Goal: Contribute content: Add original content to the website for others to see

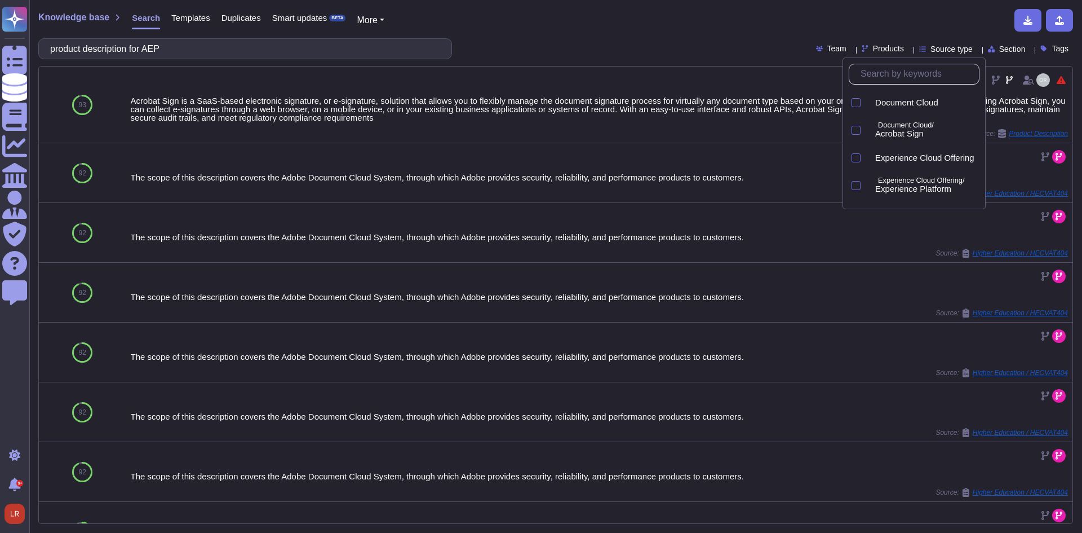
click at [692, 23] on div "Knowledge base Search Templates Duplicates Smart updates BETA More" at bounding box center [551, 20] width 1027 height 23
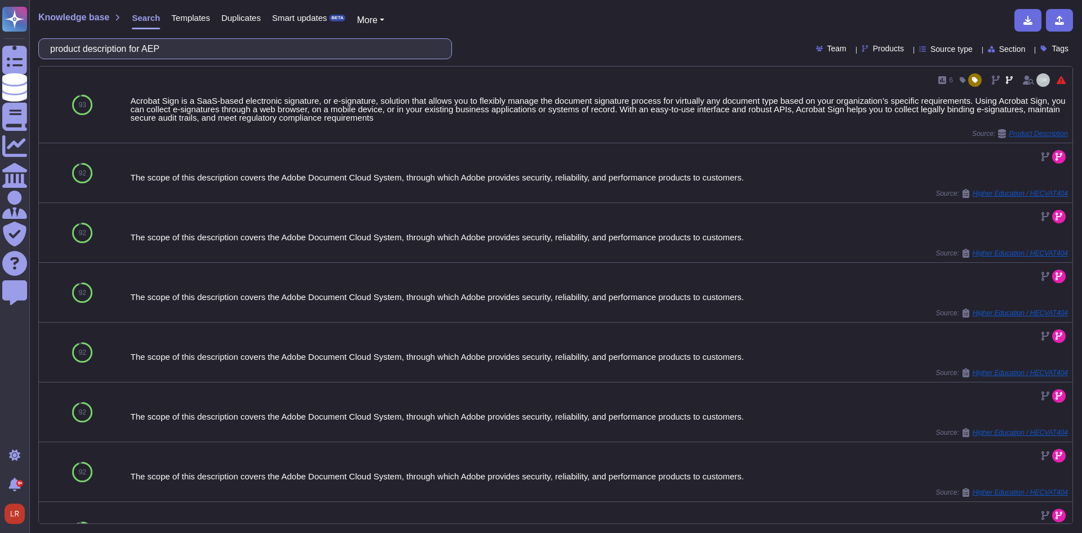
click at [191, 47] on input "product description for AEP" at bounding box center [243, 49] width 396 height 20
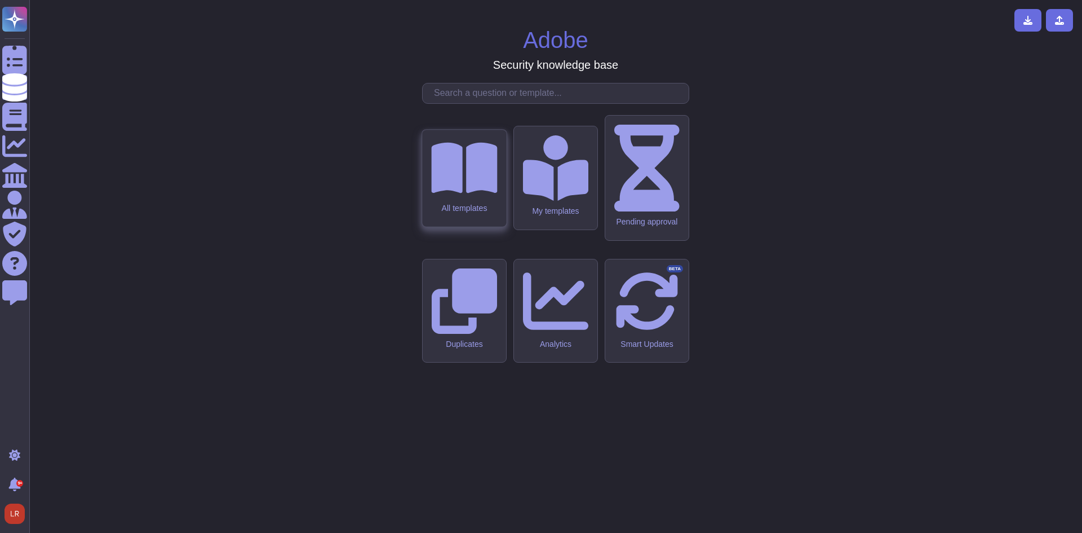
click at [476, 193] on icon at bounding box center [464, 167] width 66 height 51
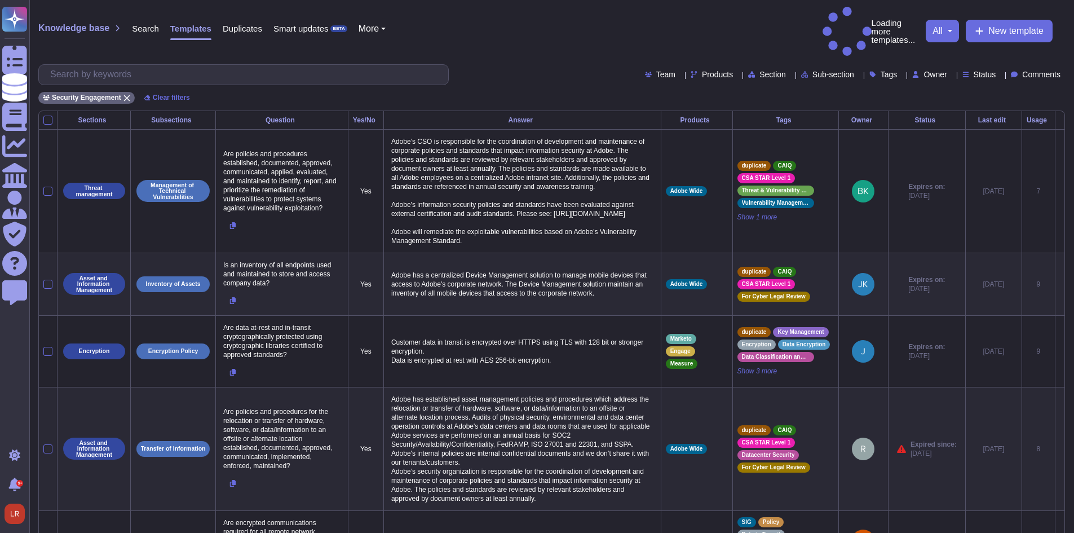
click at [527, 64] on div "Team Products Section Sub-section Tags Owner Status Comments" at bounding box center [551, 74] width 1027 height 21
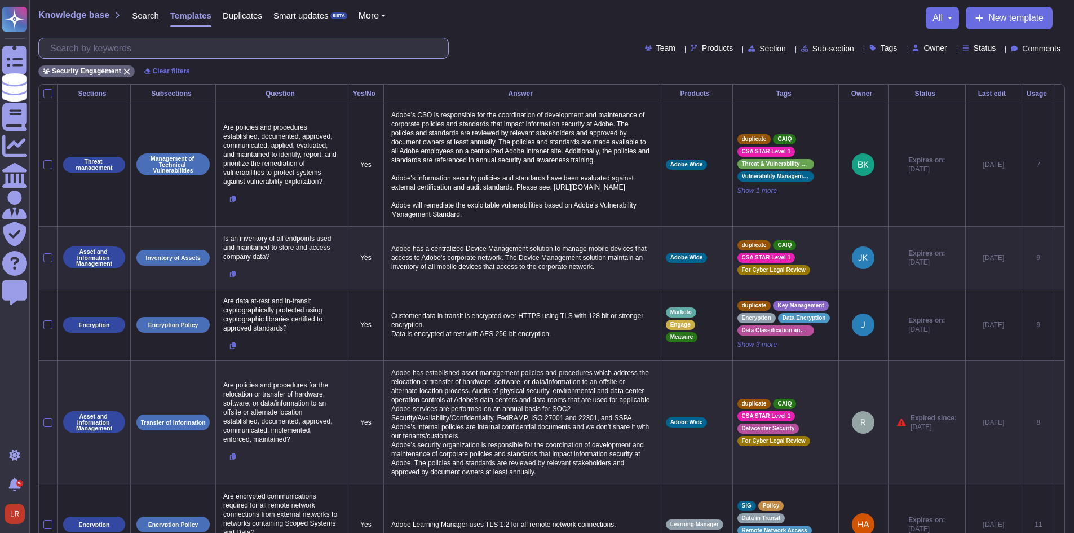
click at [260, 48] on input "text" at bounding box center [247, 48] width 404 height 20
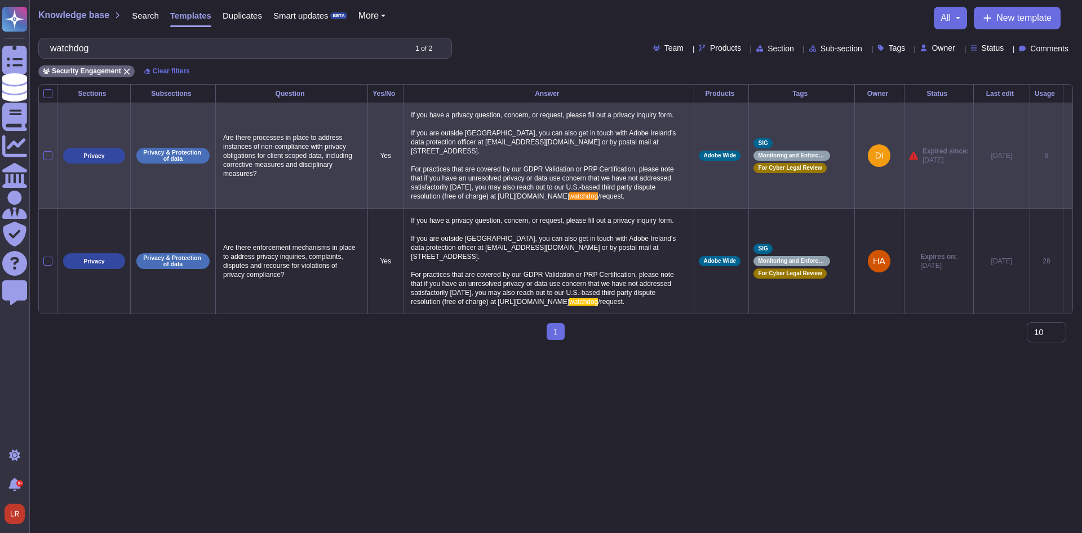
type input "watchdog"
click at [1068, 156] on icon at bounding box center [1068, 156] width 0 height 0
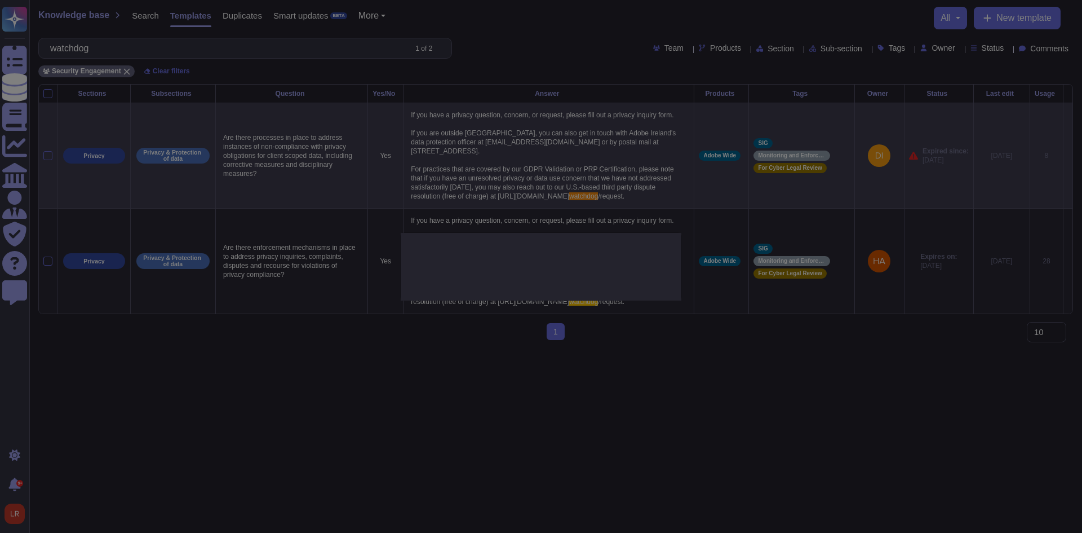
type textarea "Are there processes in place to address instances of non-compliance with privac…"
type textarea "If you have a privacy question, concern, or request, please fill out a privacy …"
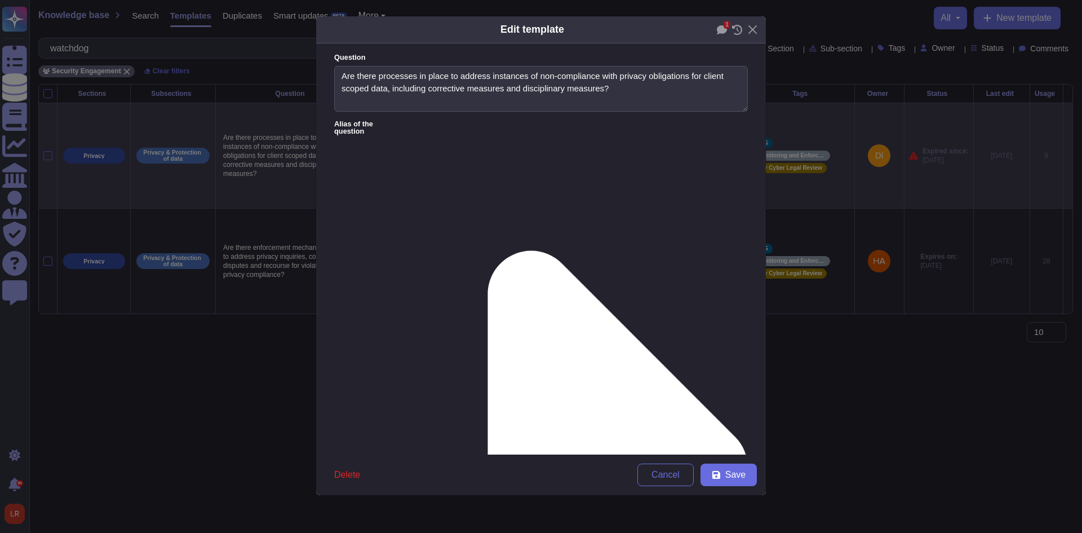
type textarea "Are there processes in place to address instances of non-compliance with privac…"
type textarea "If you have a privacy question, concern, or request, please fill out a privacy …"
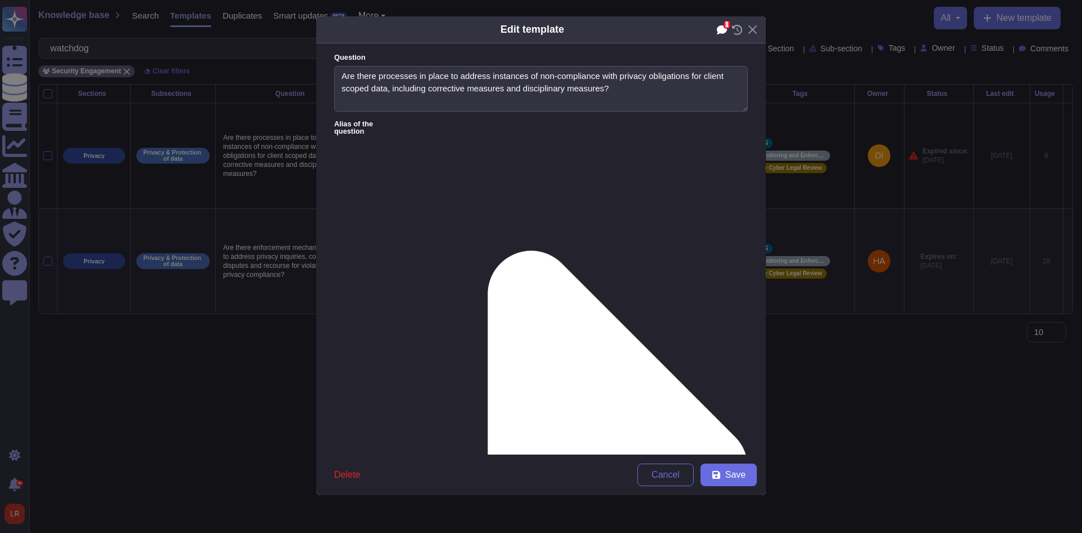
drag, startPoint x: 729, startPoint y: 24, endPoint x: 722, endPoint y: 24, distance: 7.3
click at [723, 24] on div "1" at bounding box center [722, 29] width 10 height 10
click at [721, 29] on icon at bounding box center [722, 29] width 10 height 9
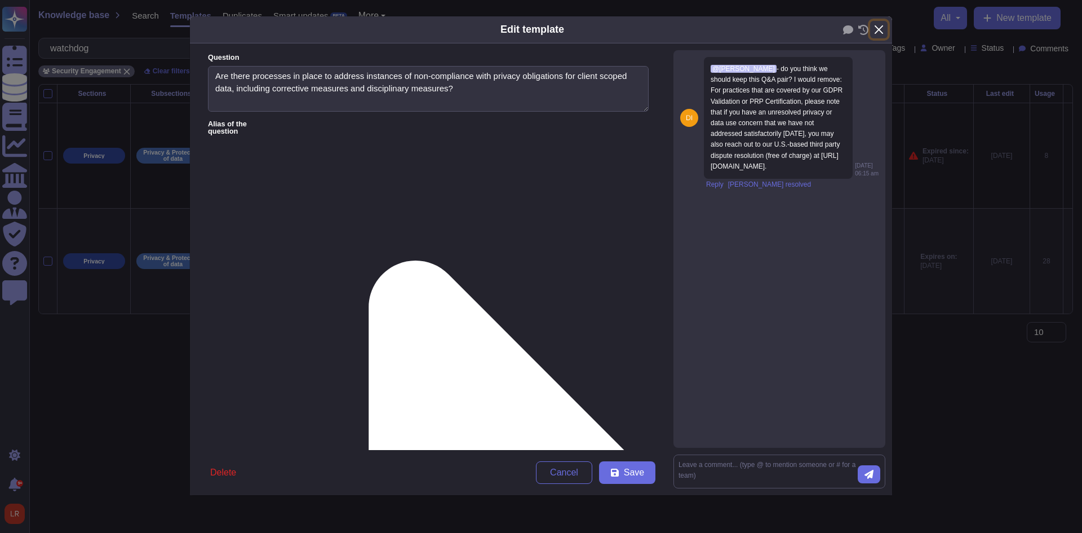
click at [880, 28] on button "Close" at bounding box center [878, 29] width 17 height 17
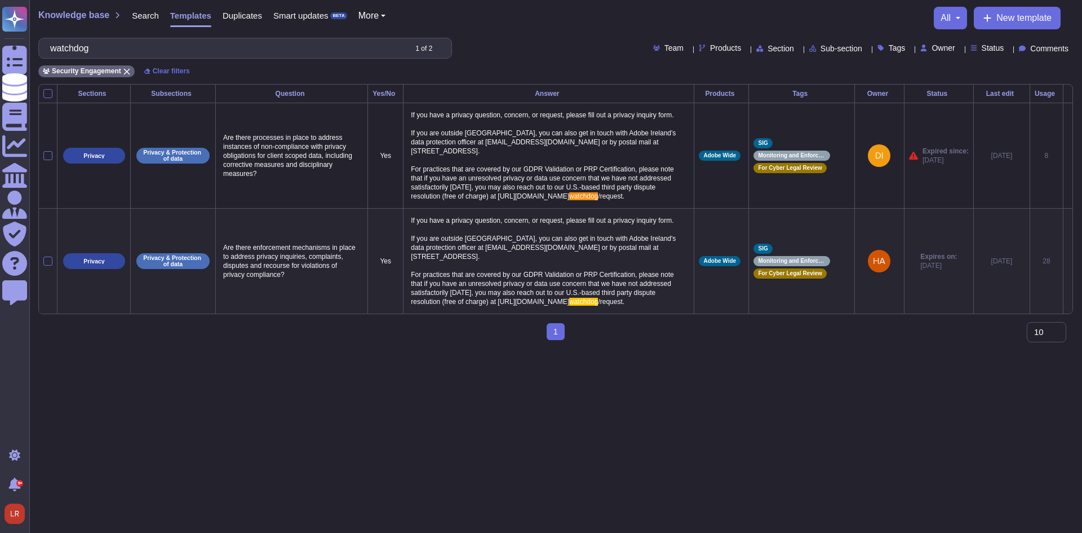
click at [1068, 262] on icon at bounding box center [1068, 262] width 0 height 0
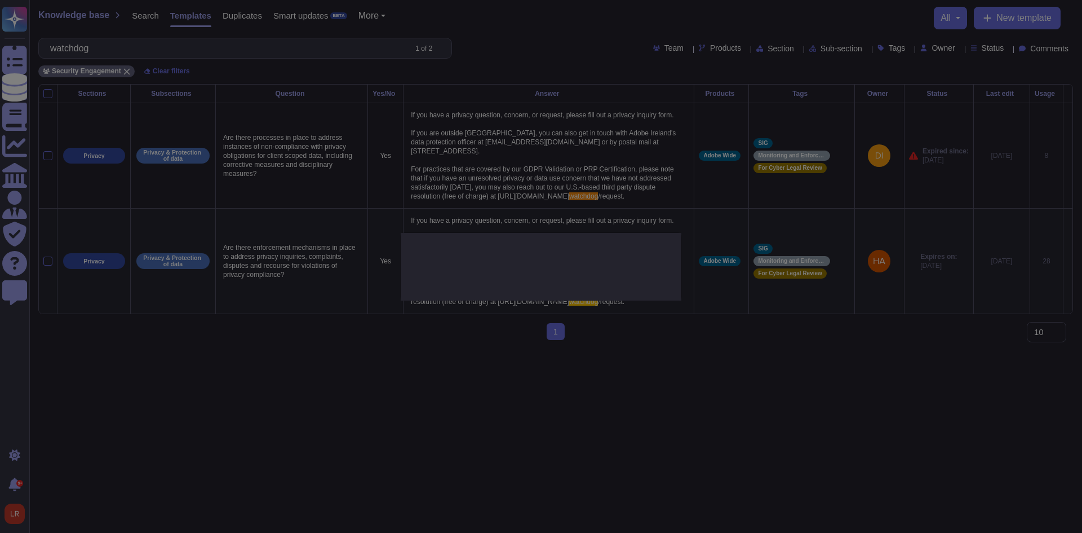
type textarea "Are there enforcement mechanisms in place to address privacy inquiries, complai…"
type textarea "If you have a privacy question, concern, or request, please fill out a privacy …"
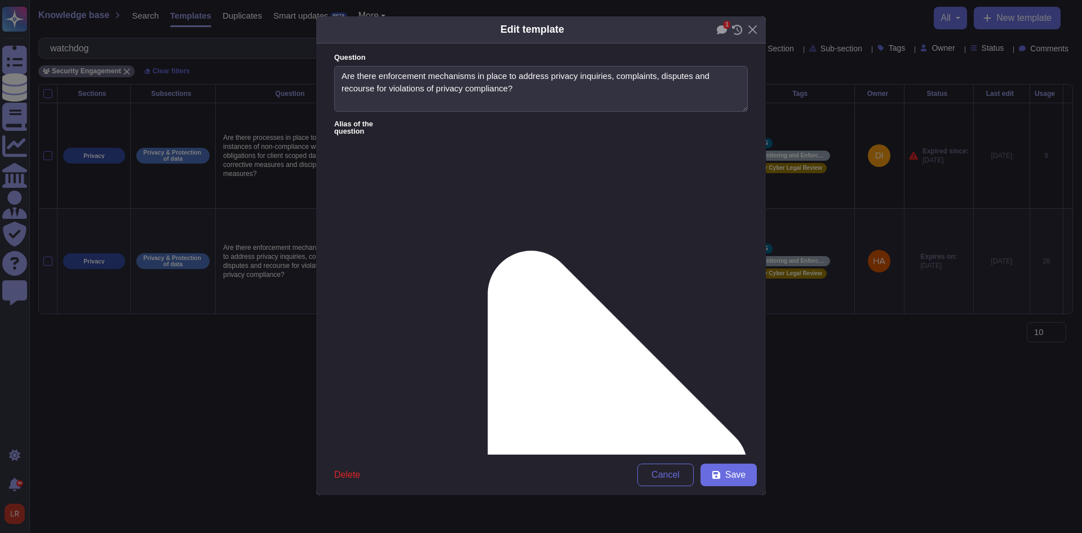
type textarea "Are there enforcement mechanisms in place to address privacy inquiries, complai…"
type textarea "If you have a privacy question, concern, or request, please fill out a privacy …"
click at [723, 33] on icon at bounding box center [722, 29] width 10 height 9
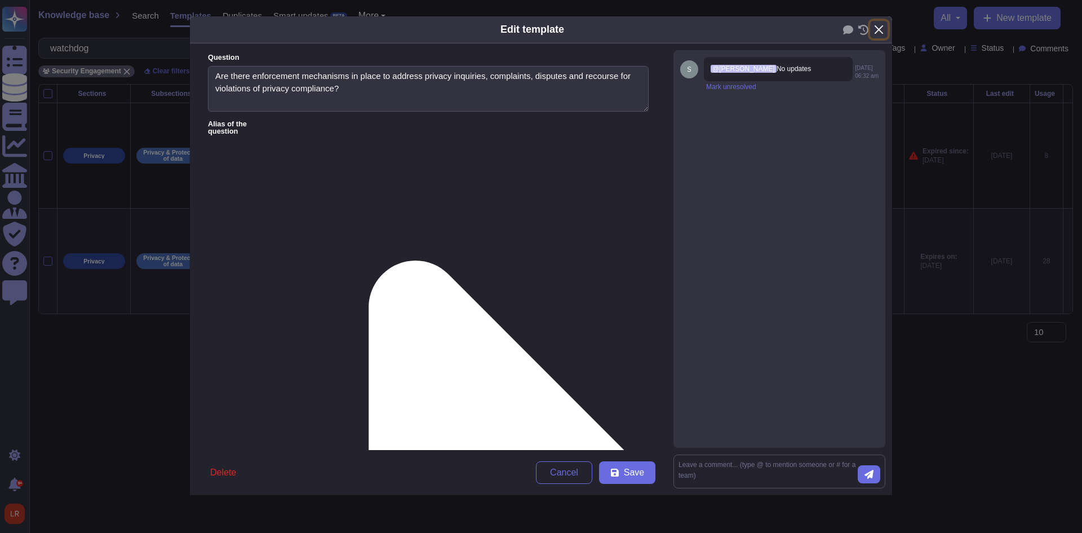
click at [880, 29] on button "Close" at bounding box center [878, 29] width 17 height 17
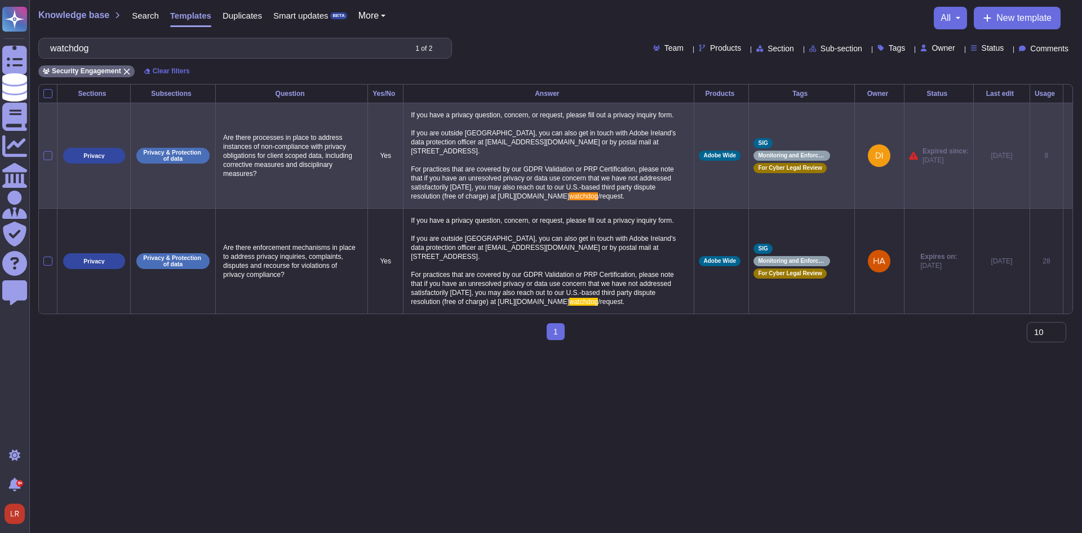
click at [1068, 156] on icon at bounding box center [1068, 156] width 0 height 0
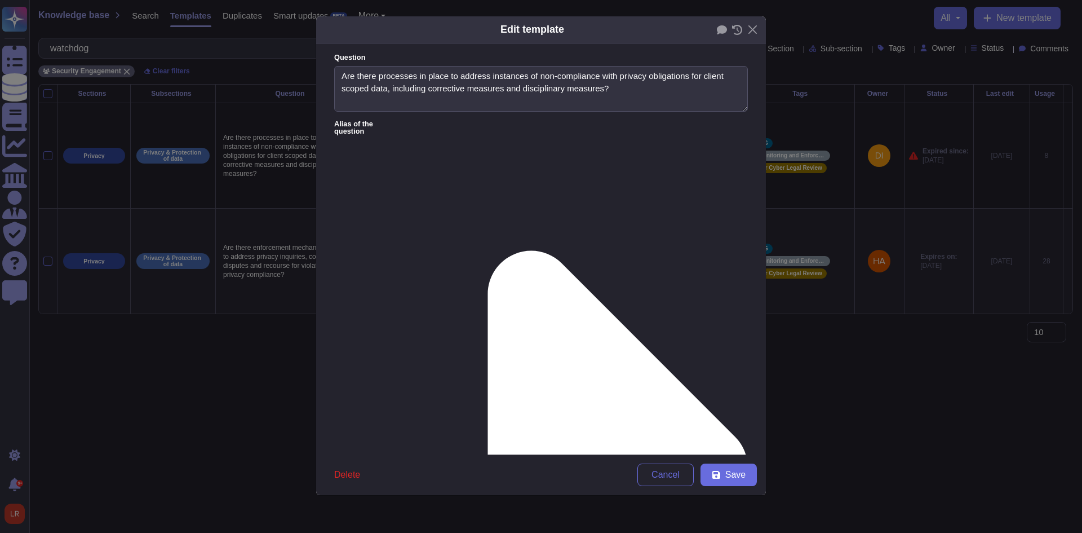
type textarea "Are there processes in place to address instances of non-compliance with privac…"
type textarea "If you have a privacy question, concern, or request, please fill out a privacy …"
click at [726, 28] on icon at bounding box center [722, 29] width 10 height 9
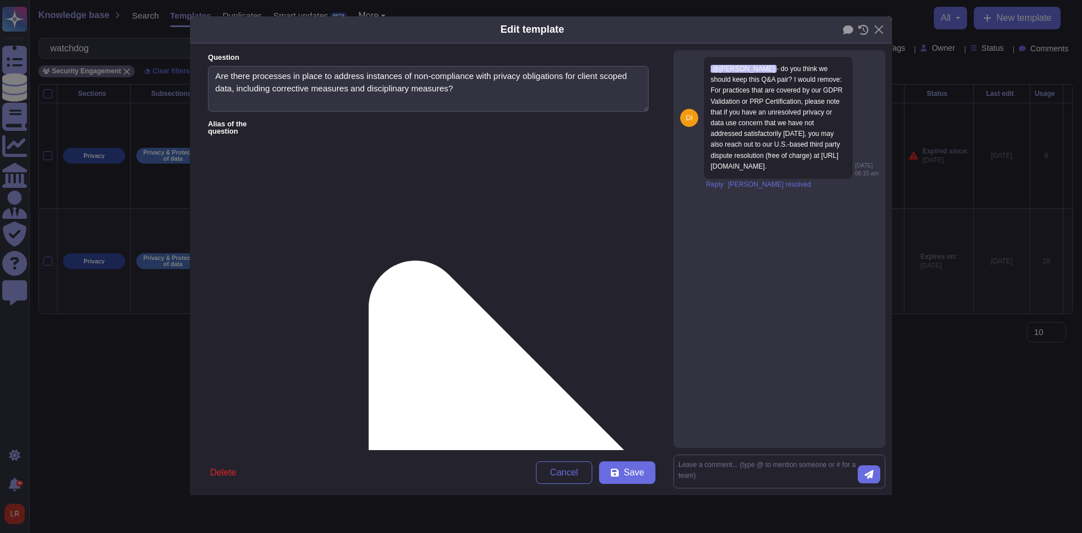
drag, startPoint x: 772, startPoint y: 81, endPoint x: 823, endPoint y: 188, distance: 118.0
click at [827, 179] on div "@Louis Rush - do you think we should keep this Q&A pair? I would remove: For pr…" at bounding box center [778, 118] width 149 height 122
drag, startPoint x: 635, startPoint y: 207, endPoint x: 593, endPoint y: 326, distance: 125.7
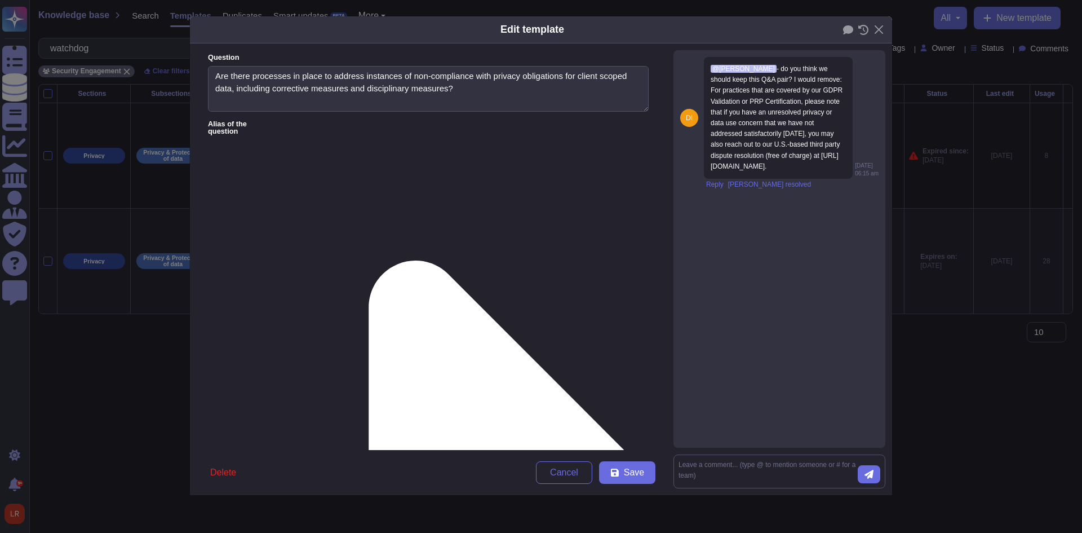
drag, startPoint x: 359, startPoint y: 265, endPoint x: 207, endPoint y: 222, distance: 157.6
click at [207, 222] on form "Question Are there processes in place to address instances of non-compliance wi…" at bounding box center [428, 246] width 477 height 406
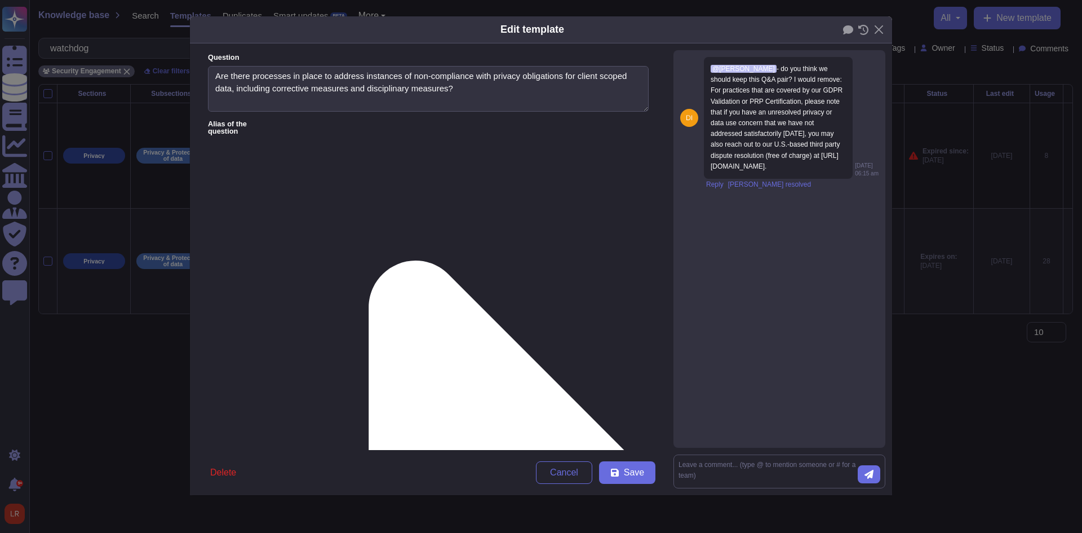
drag, startPoint x: 428, startPoint y: 160, endPoint x: 373, endPoint y: 174, distance: 57.6
click at [560, 474] on span "Cancel" at bounding box center [564, 472] width 28 height 9
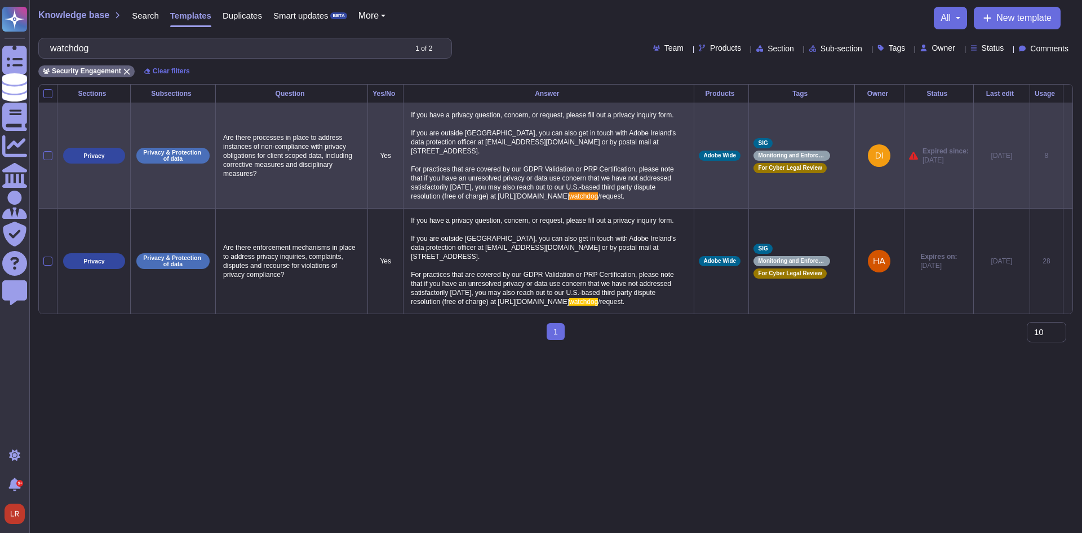
click at [1068, 156] on icon at bounding box center [1068, 156] width 0 height 0
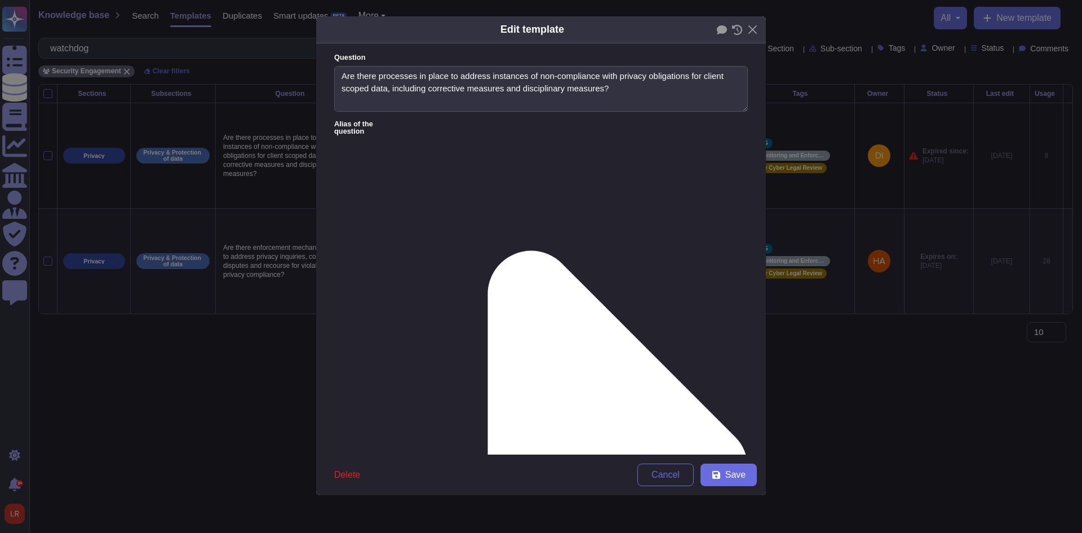
type textarea "Are there processes in place to address instances of non-compliance with privac…"
type textarea "If you have a privacy question, concern, or request, please fill out a privacy …"
click at [722, 29] on icon at bounding box center [722, 29] width 10 height 9
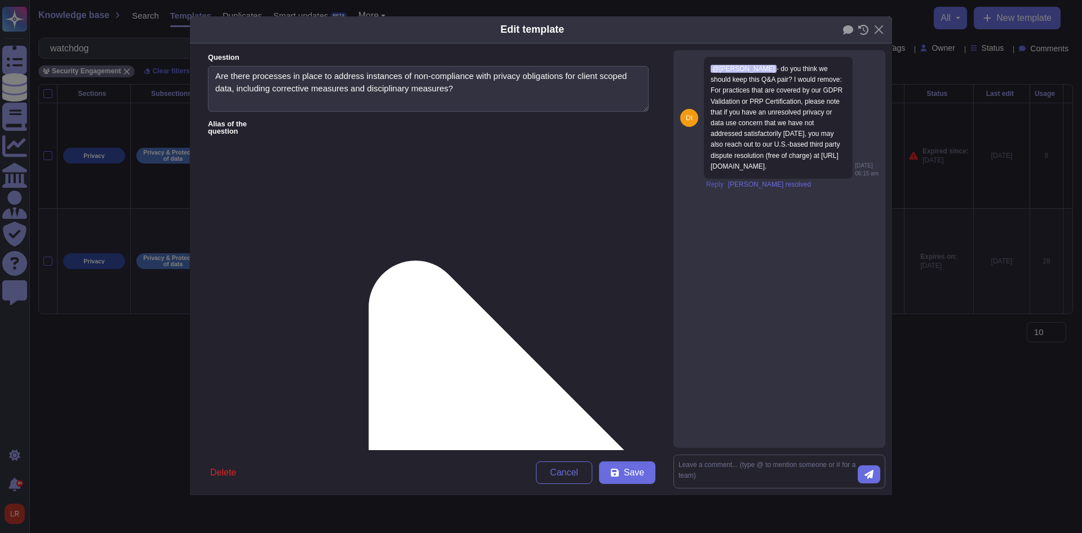
click at [719, 188] on span "Reply" at bounding box center [714, 184] width 17 height 7
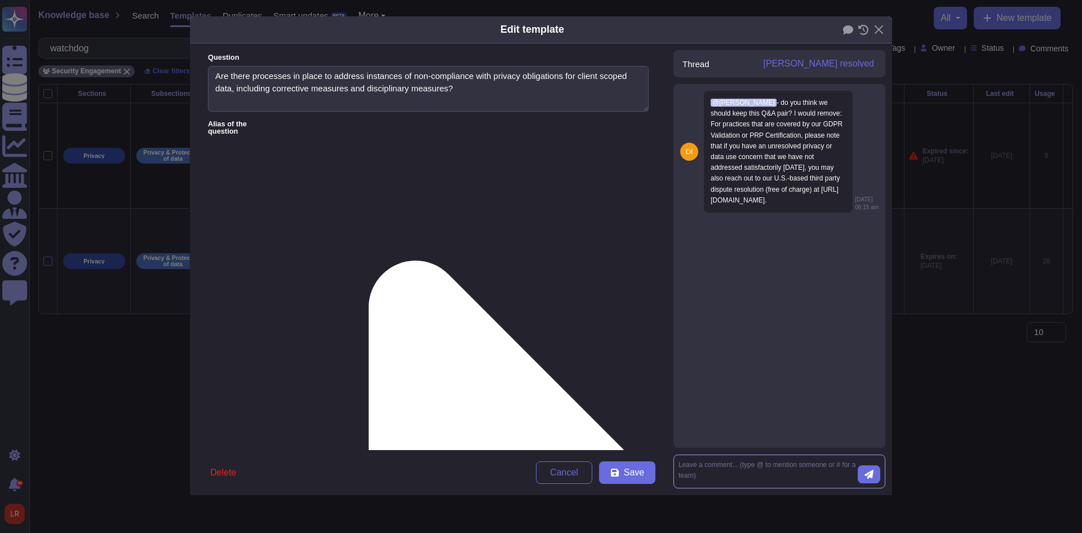
click at [726, 463] on textarea at bounding box center [768, 471] width 179 height 24
click at [743, 415] on span "Catalina Mihaela Toea" at bounding box center [758, 413] width 82 height 7
click at [764, 464] on textarea "@Catalina Mihaela Toea" at bounding box center [768, 471] width 179 height 24
click at [789, 465] on textarea "@Catalina Mihaela Toea , Sean and I are of the opinion that the r" at bounding box center [768, 471] width 179 height 24
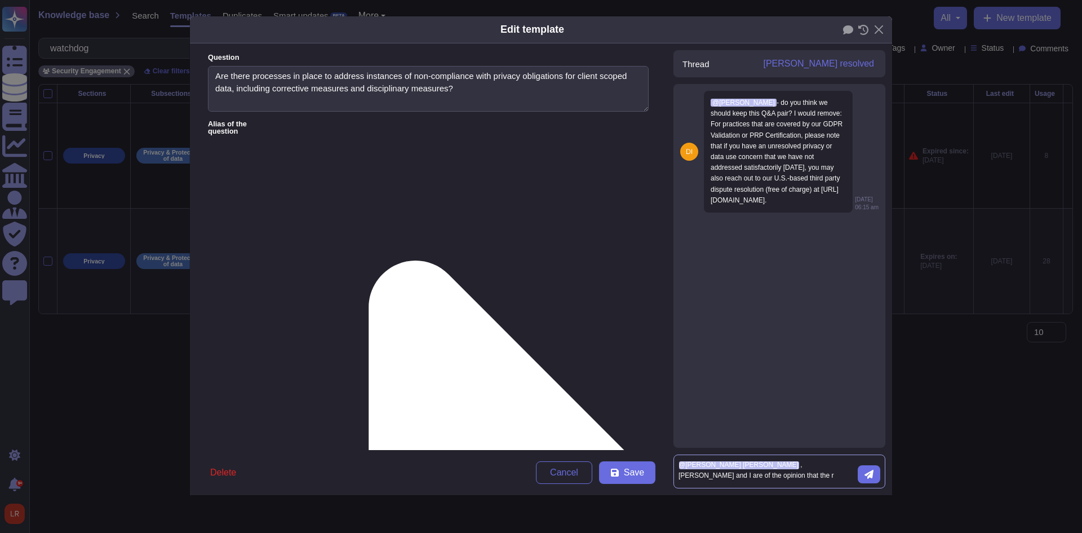
scroll to position [0, 0]
drag, startPoint x: 775, startPoint y: 466, endPoint x: 625, endPoint y: 441, distance: 152.5
click at [625, 441] on div "Question Are there processes in place to address instances of non-compliance wi…" at bounding box center [541, 269] width 702 height 452
click at [807, 466] on textarea "@Catalina Mihaela Toea , Sean and I are of the opinion that the r" at bounding box center [768, 471] width 179 height 24
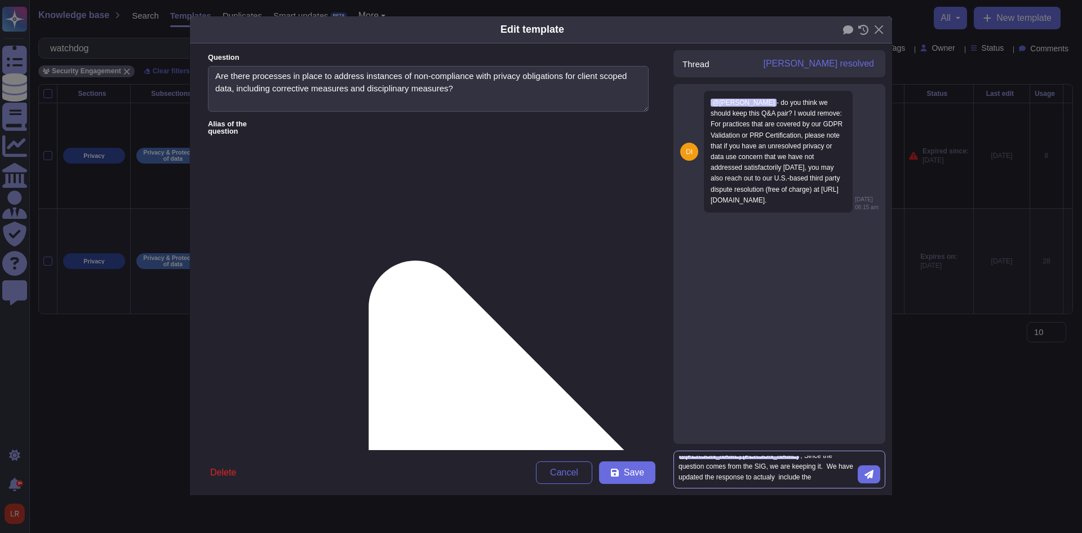
click at [784, 469] on textarea "@Catalina Mihaela Toea , Since the question comes from the SIG, we are keeping …" at bounding box center [768, 470] width 179 height 28
click at [728, 473] on textarea "@Catalina Mihaela Toea , Since the question comes from the SIG, we are keeping …" at bounding box center [768, 466] width 179 height 36
click at [818, 463] on textarea "@Catalina Mihaela Toea , Since the question comes from the SIG, we are keeping …" at bounding box center [768, 470] width 179 height 28
click at [814, 467] on textarea "@Catalina Mihaela Toea , Since the question comes from the SIG, we are keeping …" at bounding box center [768, 470] width 179 height 28
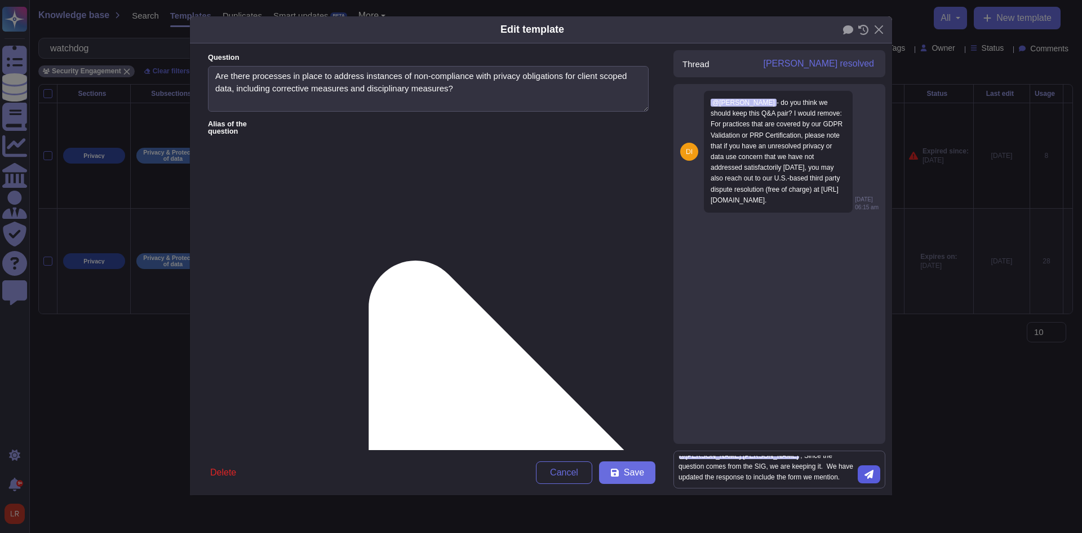
type textarea "@Catalina Mihaela Toea , Since the question comes from the SIG, we are keeping …"
click at [872, 475] on icon "submit" at bounding box center [869, 473] width 9 height 9
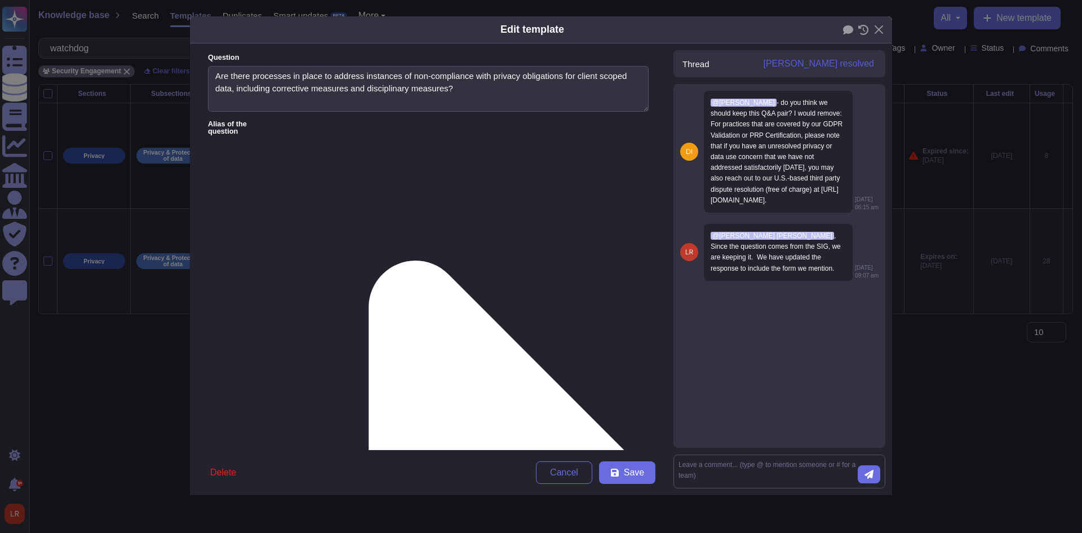
click at [856, 64] on span "Mark resolved" at bounding box center [818, 63] width 111 height 9
click at [879, 29] on button "Close" at bounding box center [878, 29] width 17 height 17
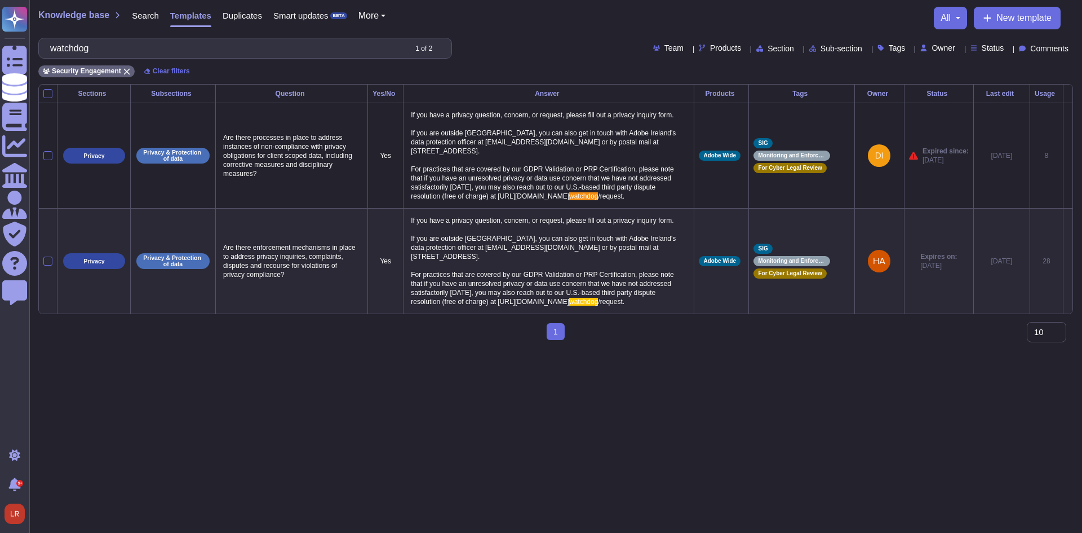
click at [423, 349] on html "Questionnaires Knowledge Base Documents Analytics CAIQ / SIG Admin Trust Center…" at bounding box center [541, 174] width 1082 height 349
drag, startPoint x: 118, startPoint y: 38, endPoint x: -32, endPoint y: 48, distance: 150.4
click at [0, 48] on html "Questionnaires Knowledge Base Documents Analytics CAIQ / SIG Admin Trust Center…" at bounding box center [541, 174] width 1082 height 349
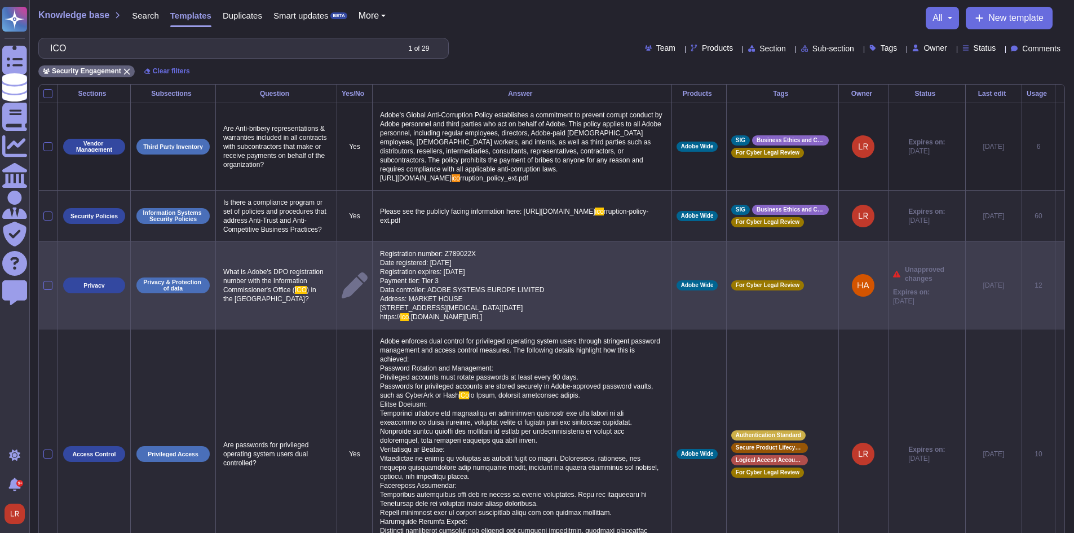
type input "ICO"
click at [1060, 286] on icon at bounding box center [1060, 286] width 0 height 0
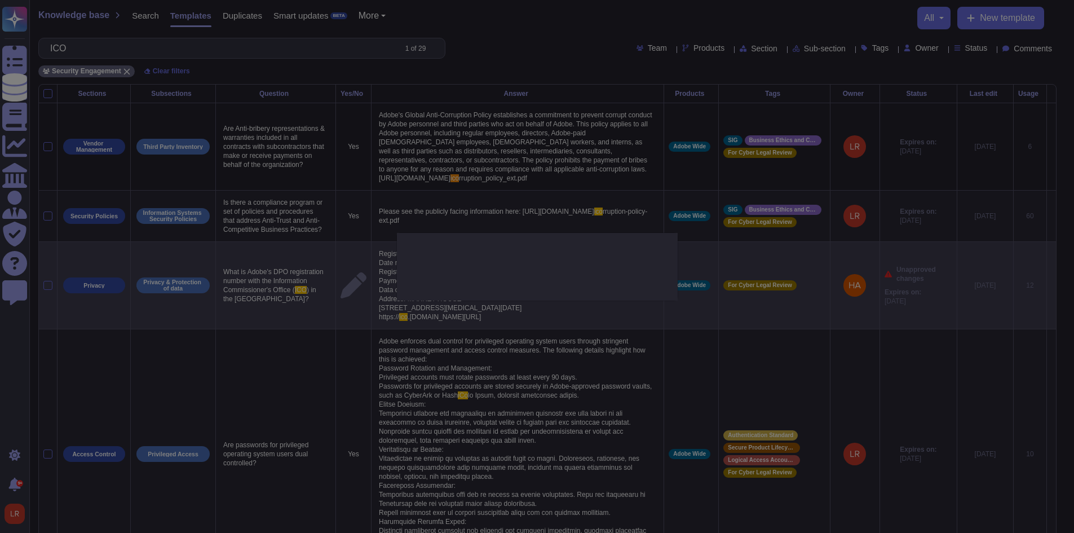
type textarea "What is Adobe's DPO registration number with the Information Commissioner's Off…"
type textarea "Registration number: Z789022X Date registered: 30 March 2005 Registration expir…"
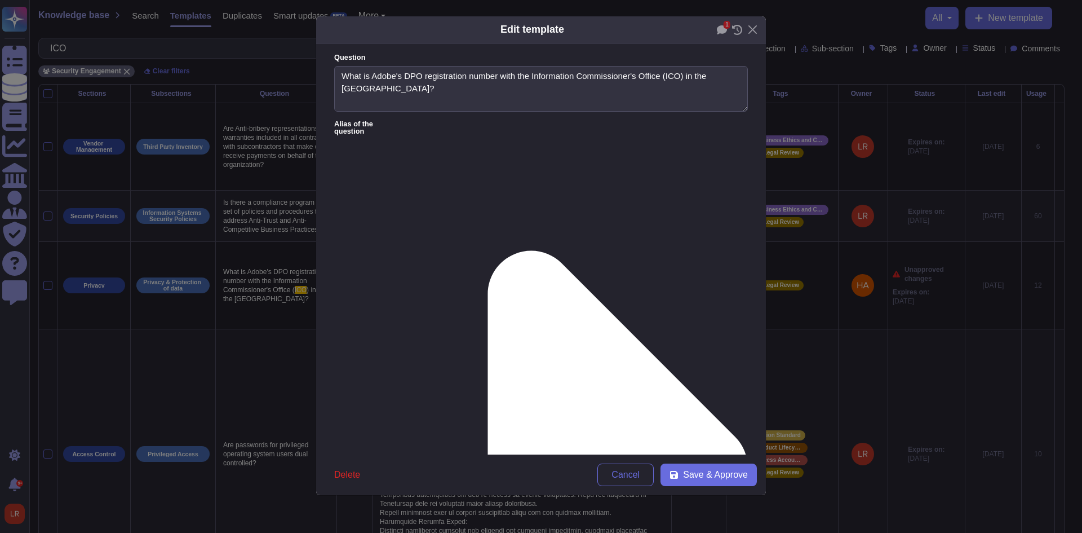
type textarea "What is Adobe's DPO registration number with the Information Commissioner's Off…"
type textarea "Registration number: Z789022X Date registered: 30 March 2005 Registration expir…"
click at [718, 28] on icon at bounding box center [722, 29] width 10 height 9
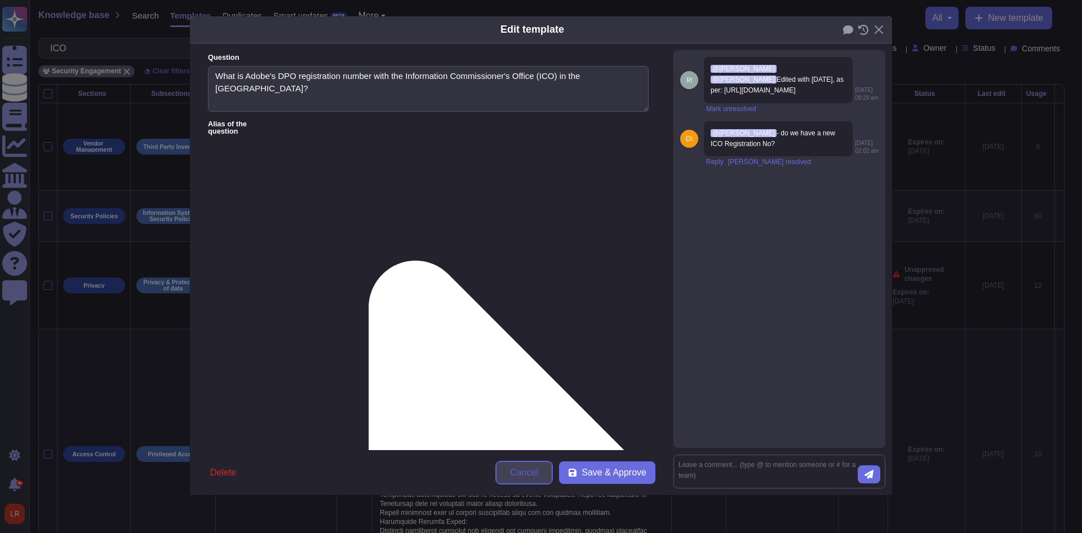
click at [523, 475] on span "Cancel" at bounding box center [524, 472] width 28 height 9
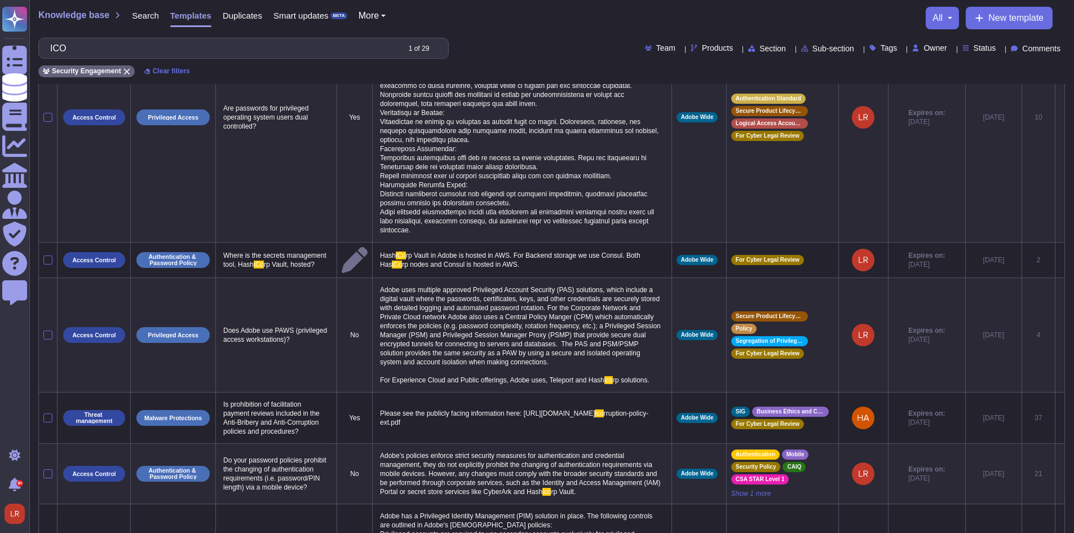
scroll to position [641, 0]
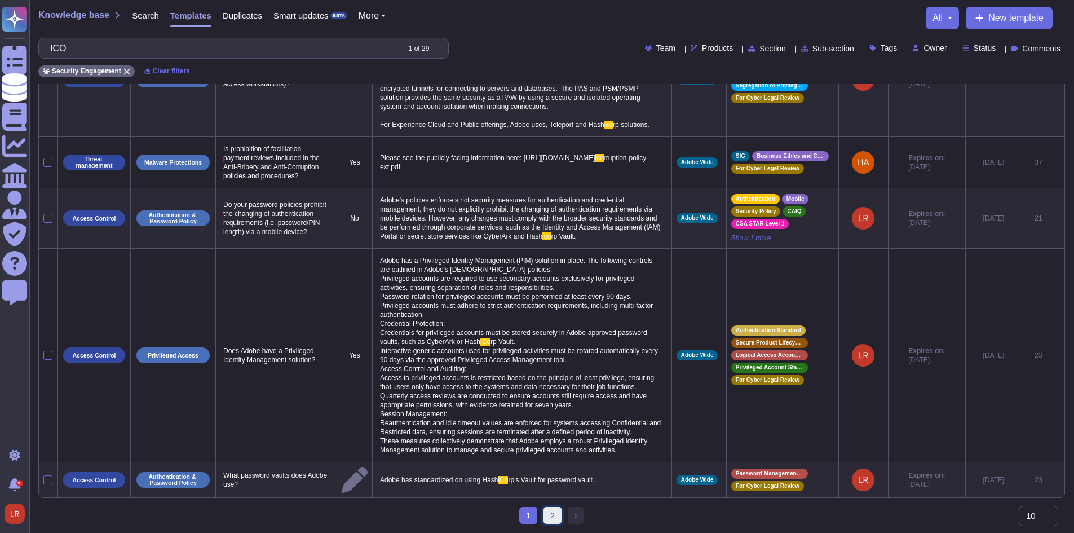
click at [551, 514] on link "2" at bounding box center [552, 515] width 18 height 17
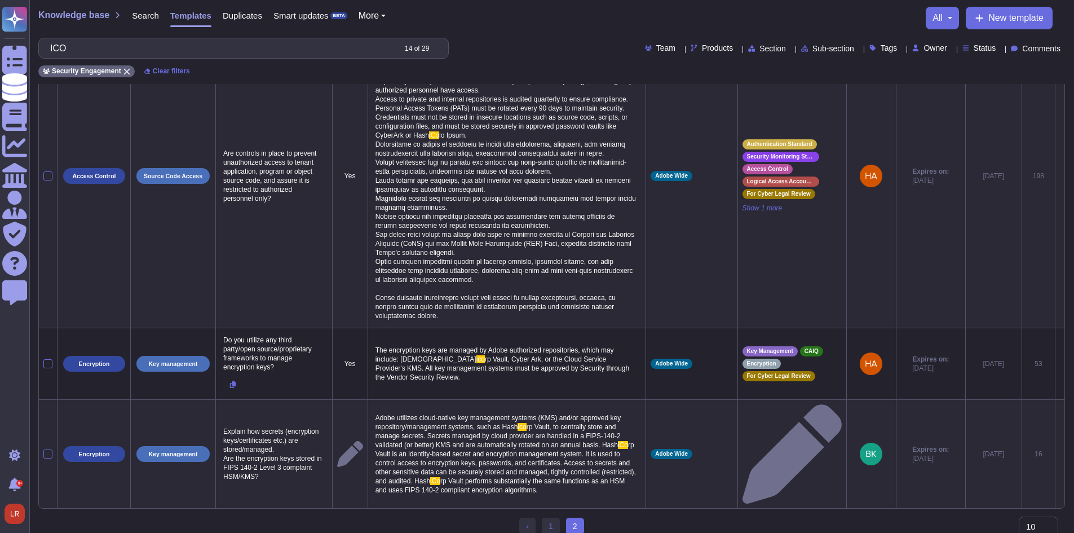
scroll to position [599, 0]
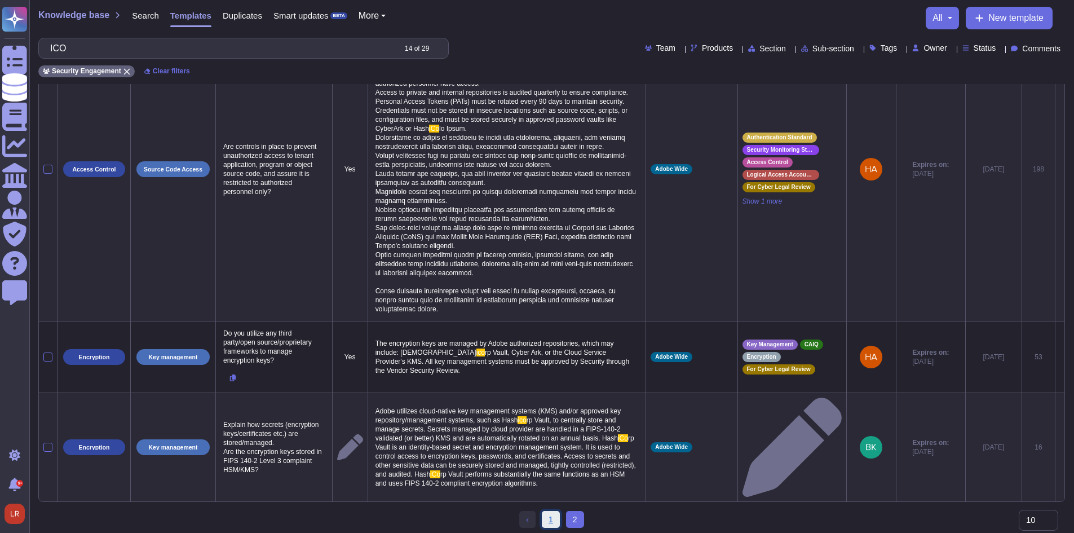
click at [547, 518] on link "1" at bounding box center [551, 519] width 18 height 17
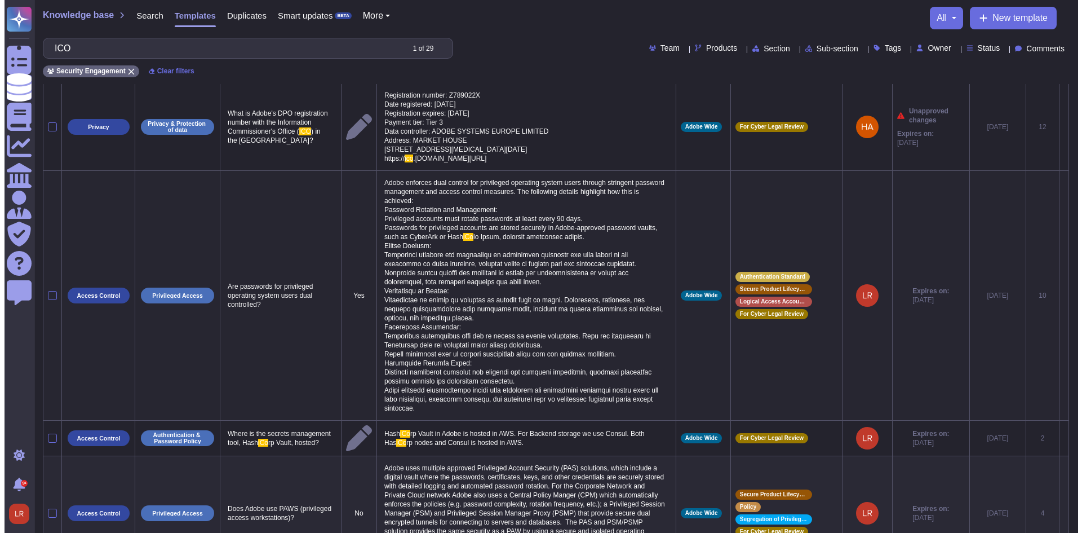
scroll to position [0, 0]
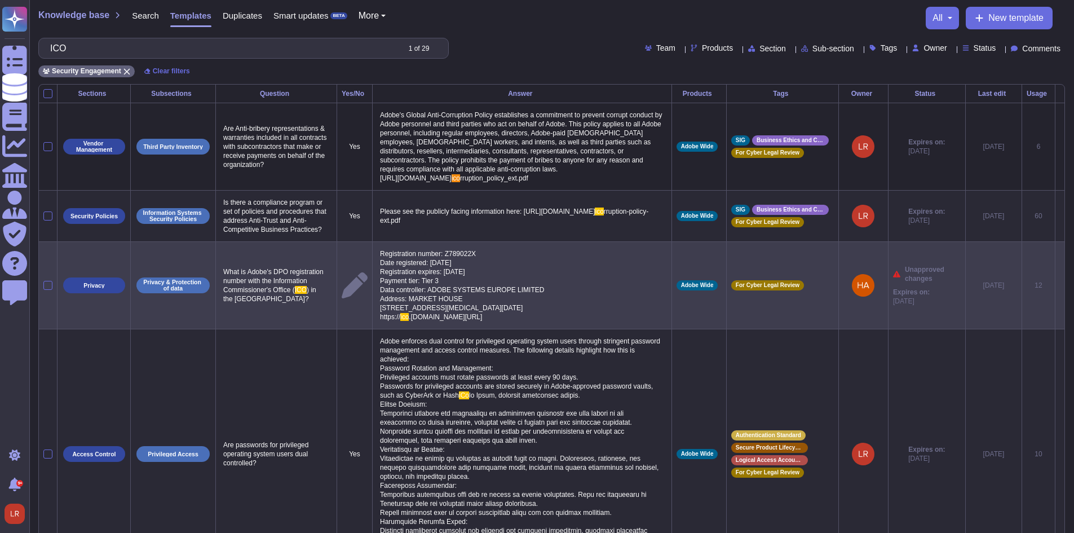
click at [1060, 286] on icon at bounding box center [1060, 286] width 0 height 0
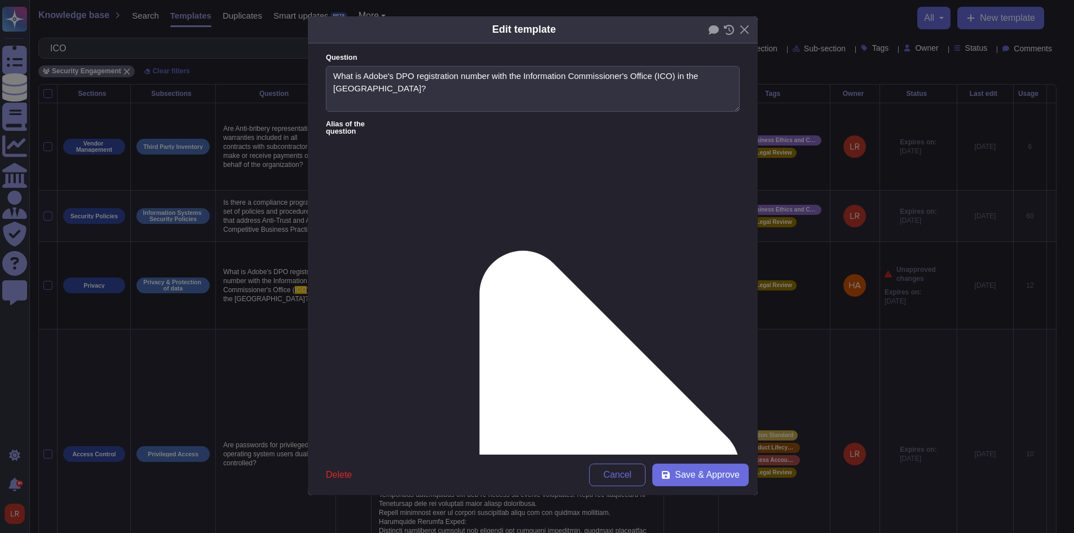
type textarea "What is Adobe's DPO registration number with the Information Commissioner's Off…"
type textarea "Registration number: Z789022X Date registered: 30 March 2005 Registration expir…"
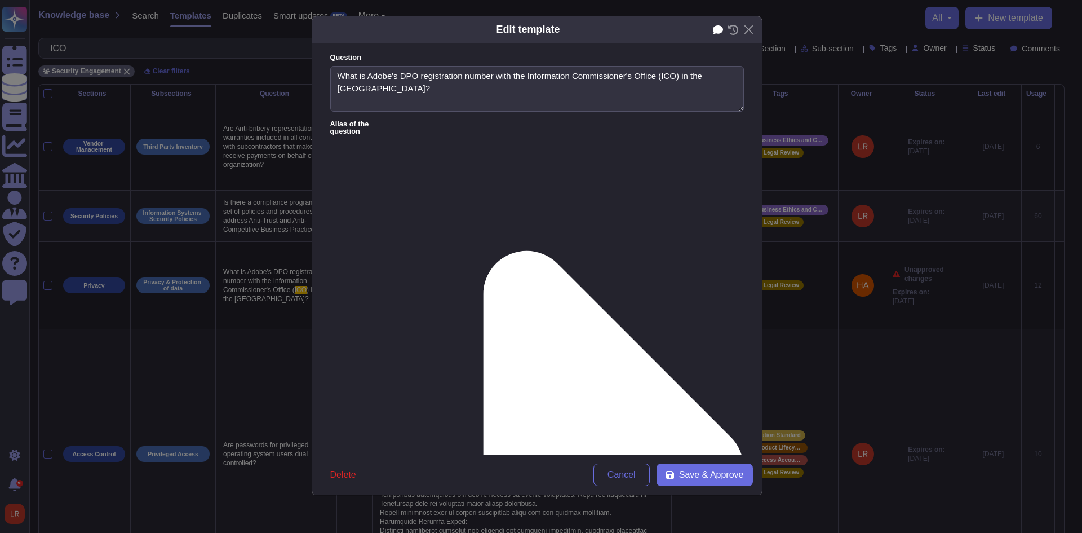
click at [717, 29] on icon at bounding box center [718, 29] width 10 height 9
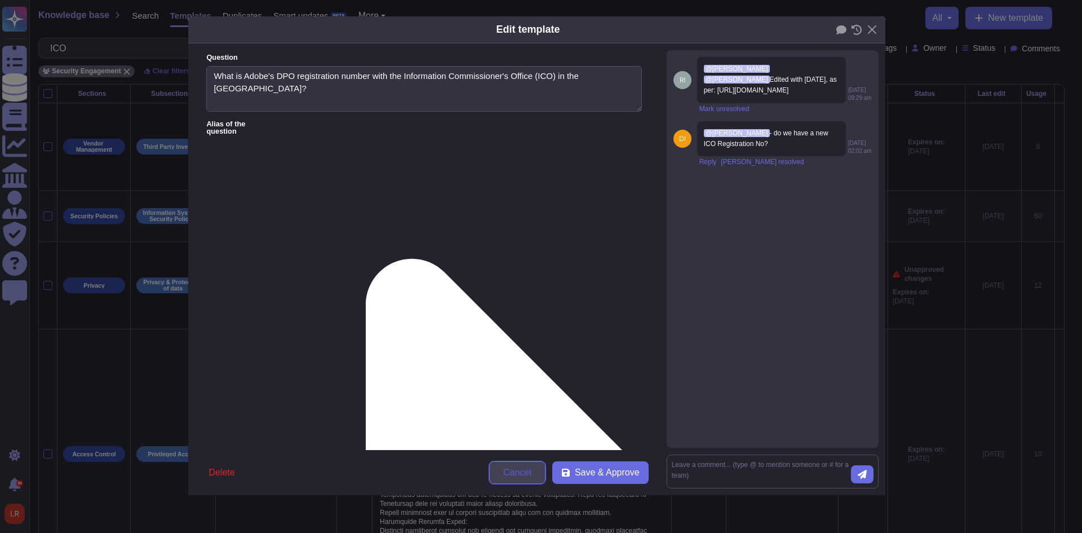
click at [520, 469] on span "Cancel" at bounding box center [517, 472] width 28 height 9
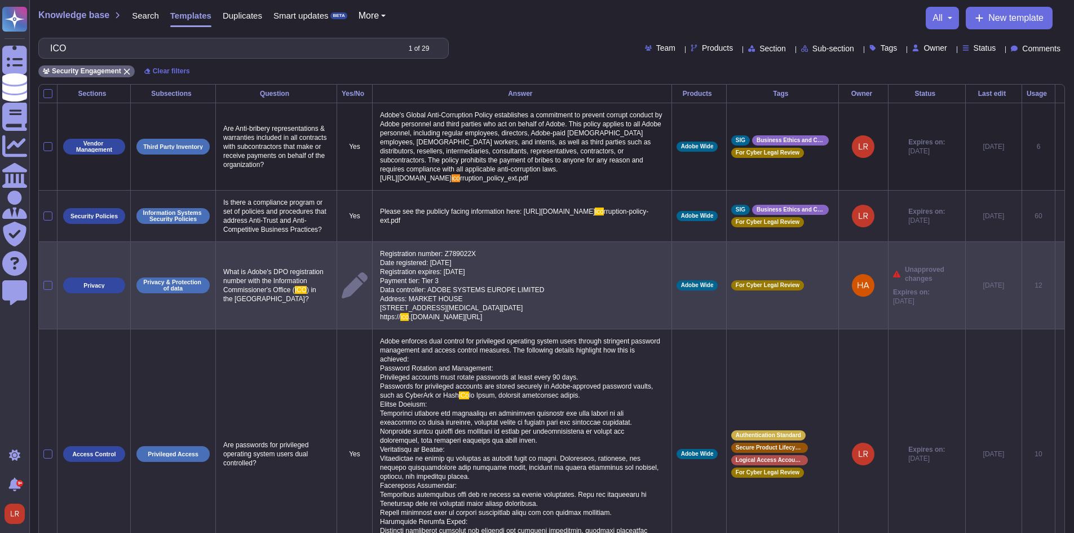
click at [1062, 299] on td at bounding box center [1060, 284] width 10 height 87
click at [1060, 286] on icon at bounding box center [1060, 286] width 0 height 0
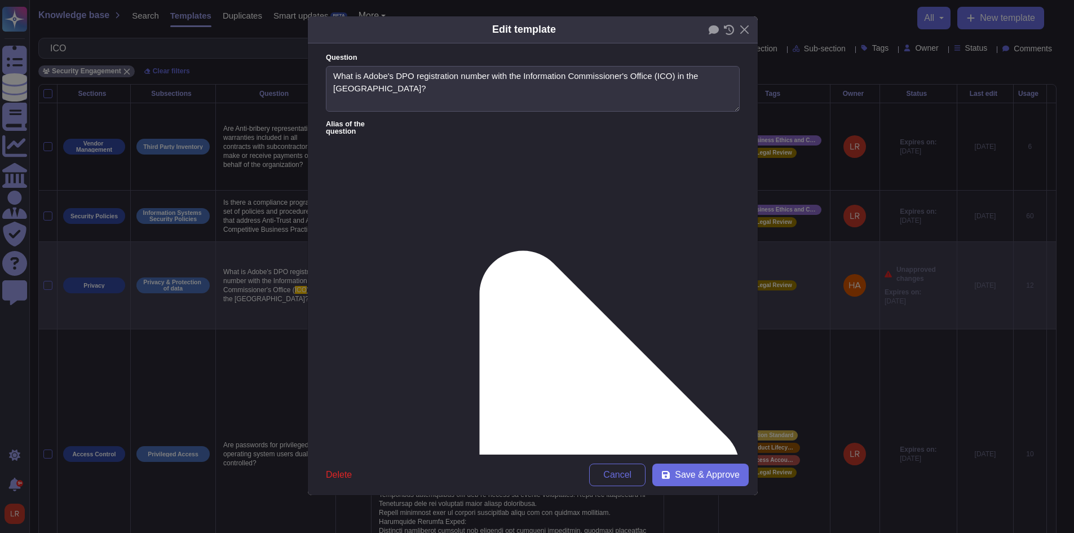
type textarea "What is Adobe's DPO registration number with the Information Commissioner's Off…"
type textarea "Registration number: Z789022X Date registered: 30 March 2005 Registration expir…"
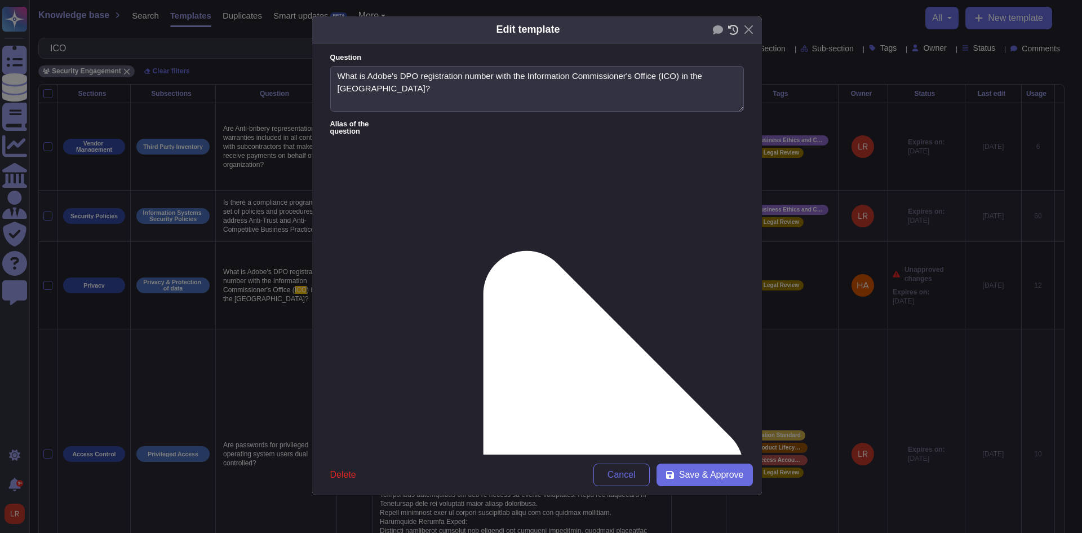
click at [732, 25] on icon at bounding box center [733, 30] width 10 height 10
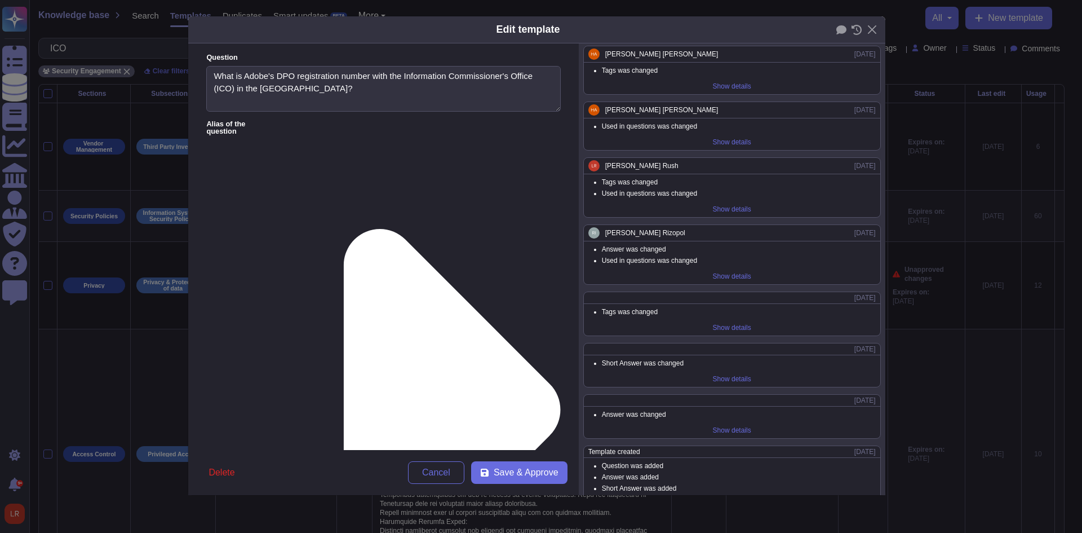
scroll to position [109, 0]
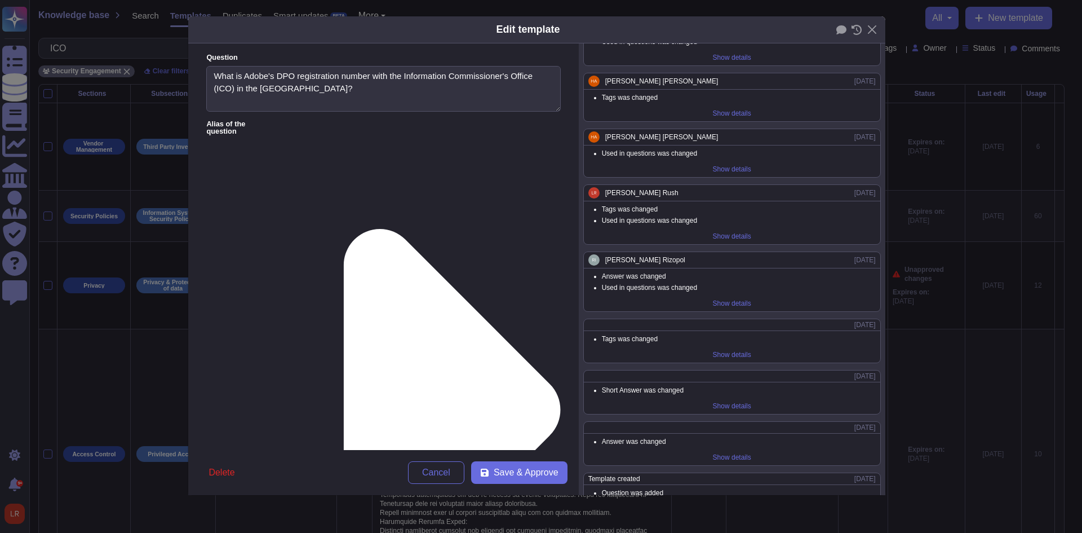
click at [739, 306] on div "Show details" at bounding box center [732, 303] width 47 height 16
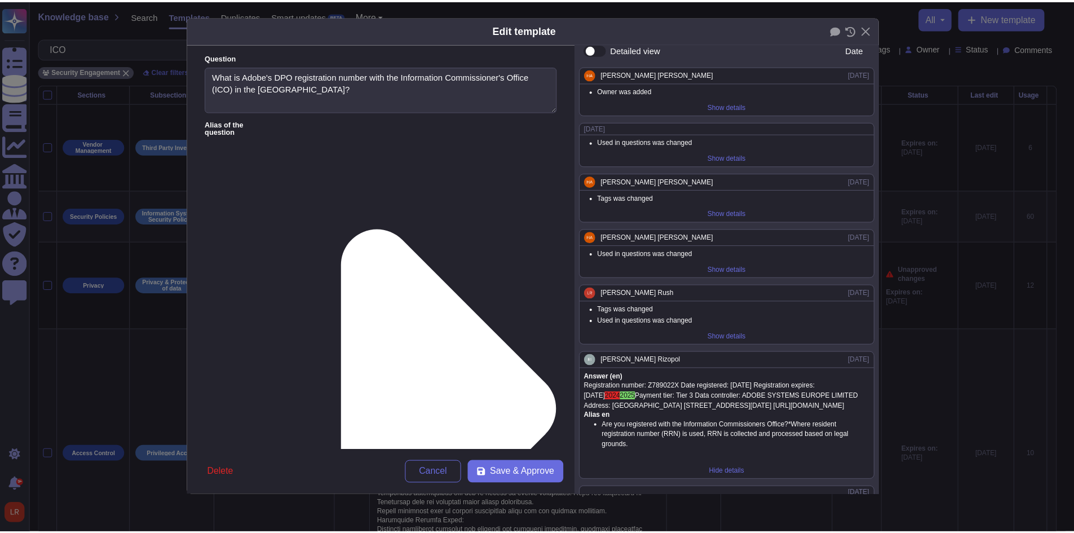
scroll to position [0, 0]
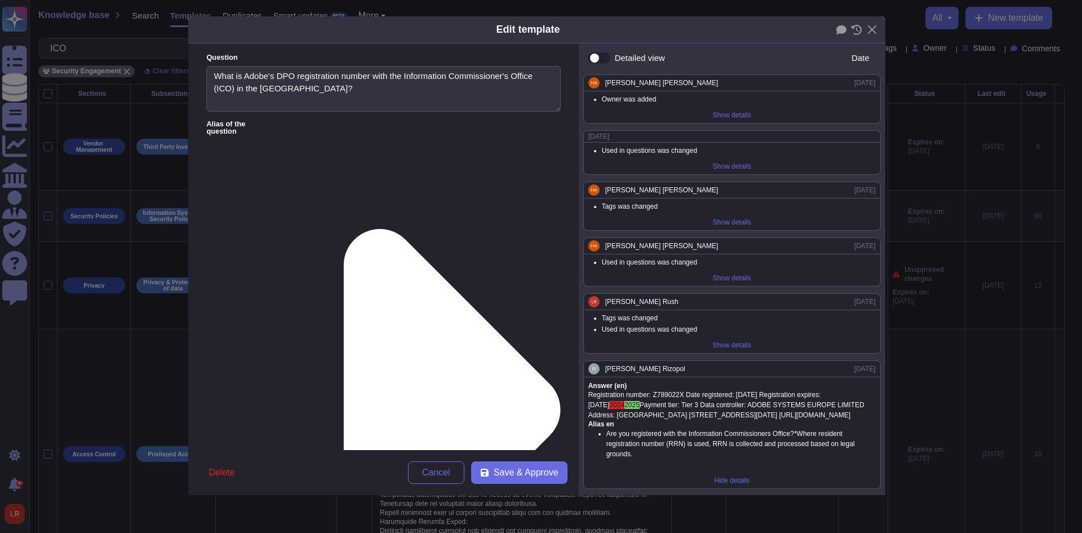
click at [850, 58] on div "Date" at bounding box center [860, 58] width 20 height 8
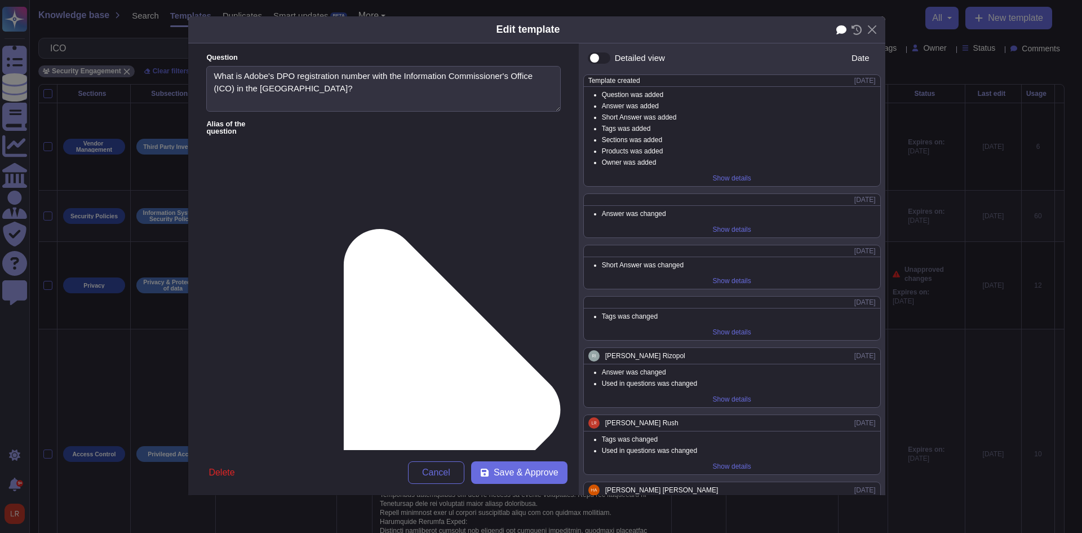
click at [840, 29] on icon at bounding box center [842, 29] width 10 height 9
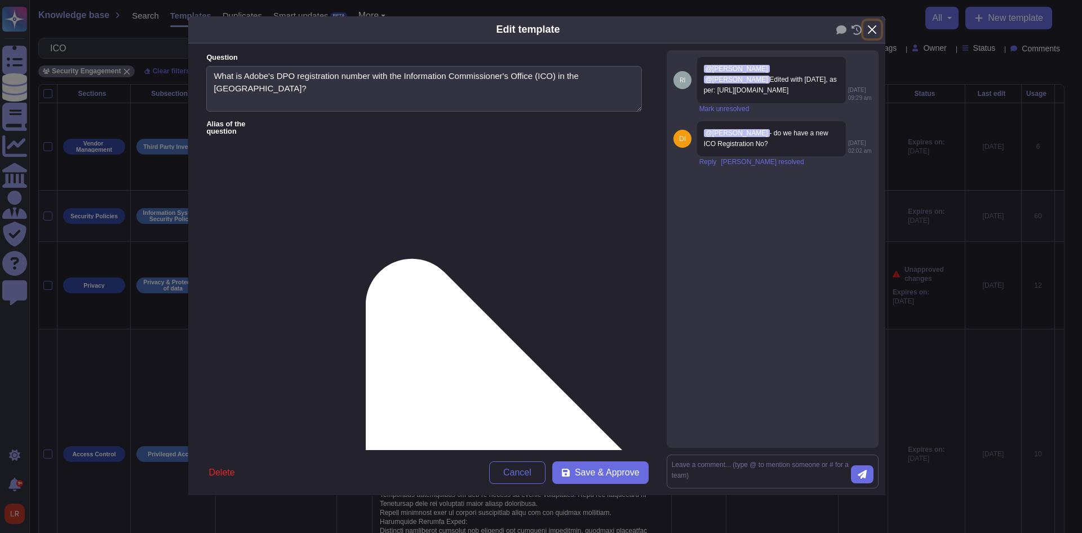
click at [873, 29] on button "Close" at bounding box center [872, 29] width 17 height 17
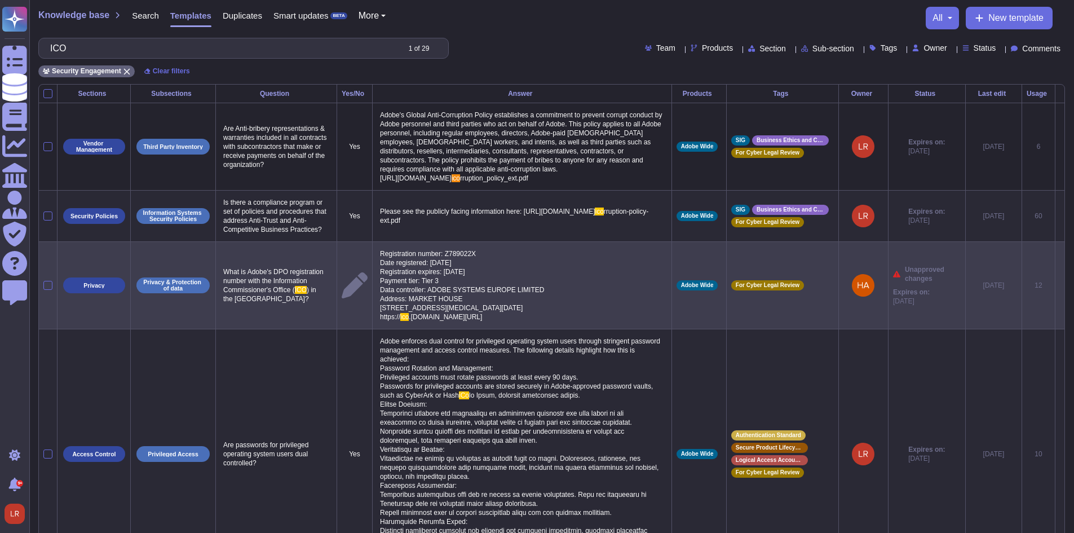
click at [1060, 286] on icon at bounding box center [1060, 286] width 0 height 0
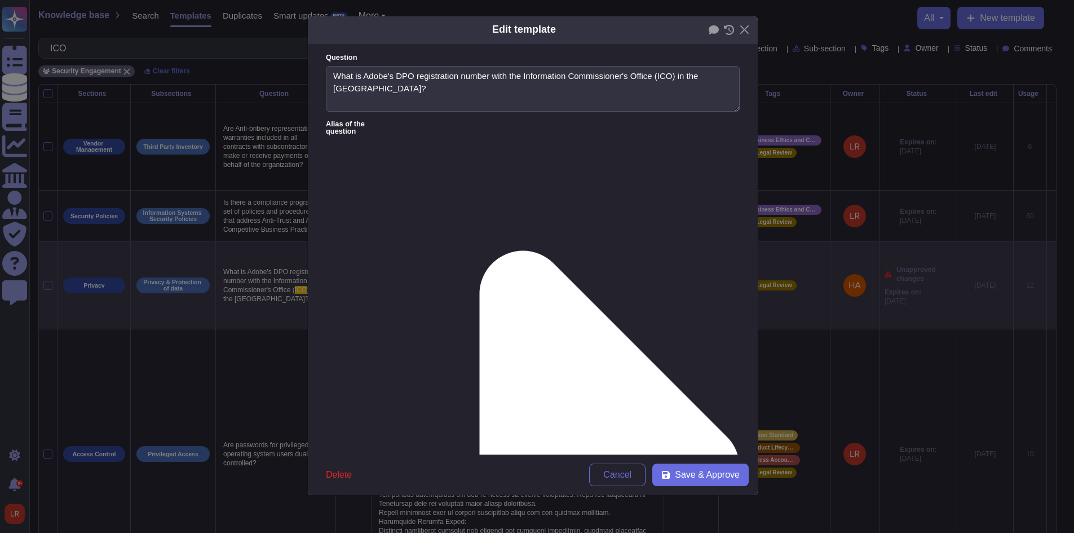
type textarea "What is Adobe's DPO registration number with the Information Commissioner's Off…"
type textarea "Registration number: Z789022X Date registered: 30 March 2005 Registration expir…"
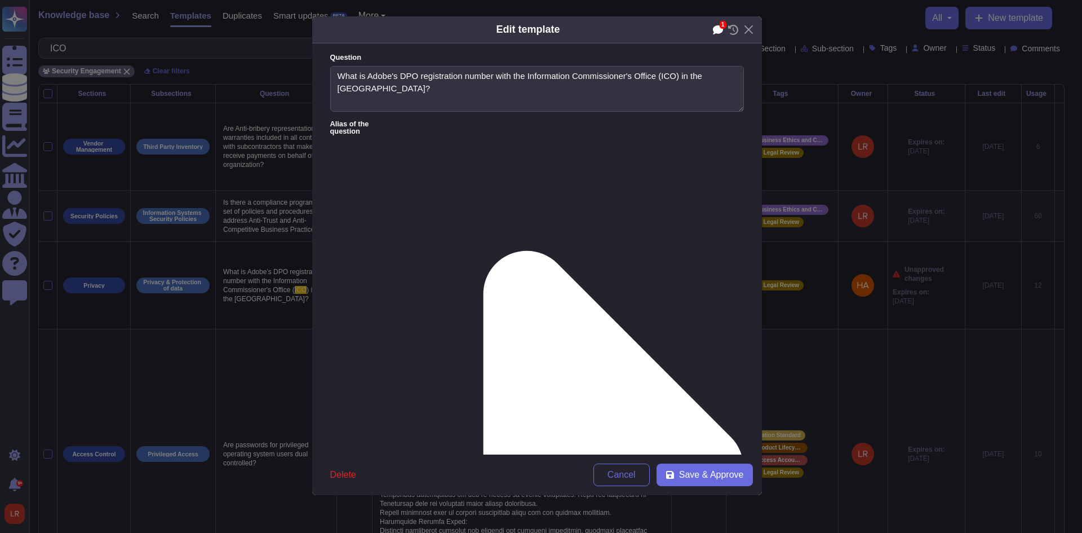
click at [716, 25] on icon at bounding box center [718, 30] width 10 height 10
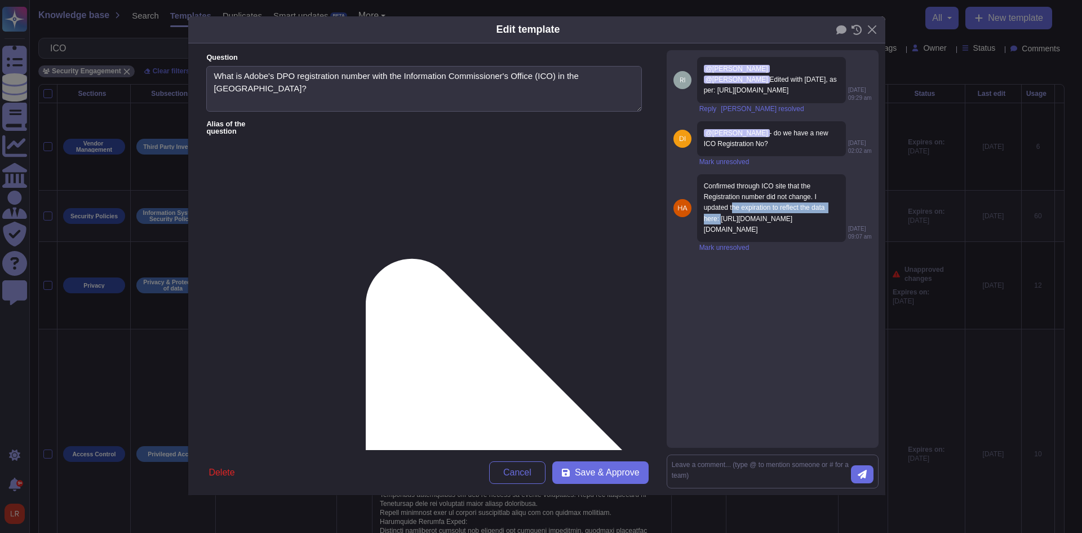
drag, startPoint x: 736, startPoint y: 220, endPoint x: 749, endPoint y: 235, distance: 19.9
click at [749, 235] on div "Confirmed through ICO site that the Registration number did not change. I updat…" at bounding box center [771, 208] width 149 height 68
click at [772, 242] on div "Confirmed through ICO site that the Registration number did not change. I updat…" at bounding box center [771, 208] width 149 height 68
click at [709, 379] on div "@Louis Rush @Sean Haahr Edited with 29 March 2025, as per: https://ico.org.uk/E…" at bounding box center [773, 248] width 212 height 397
click at [869, 32] on button "Close" at bounding box center [872, 29] width 17 height 17
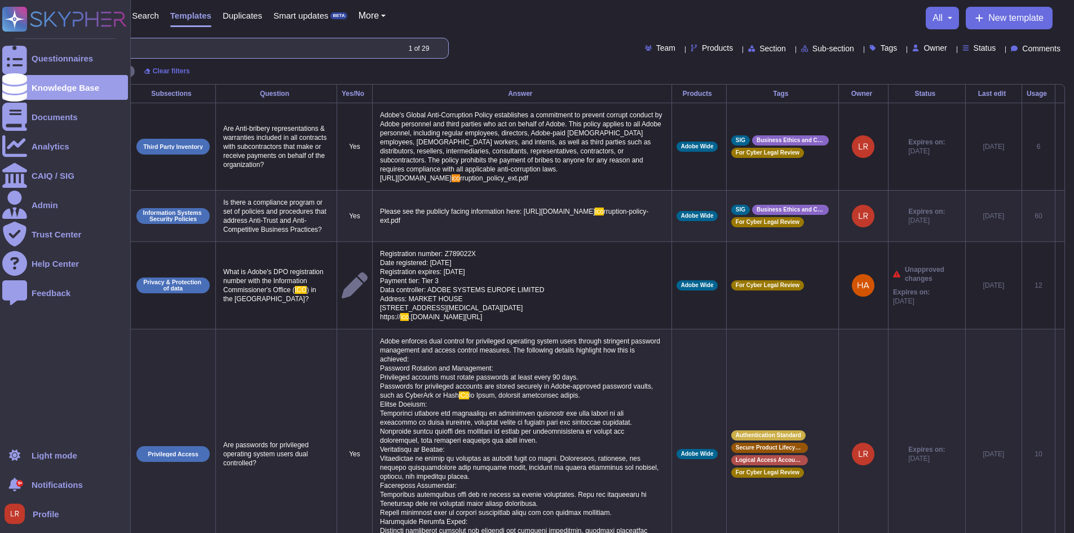
drag, startPoint x: 80, startPoint y: 53, endPoint x: 12, endPoint y: 44, distance: 68.3
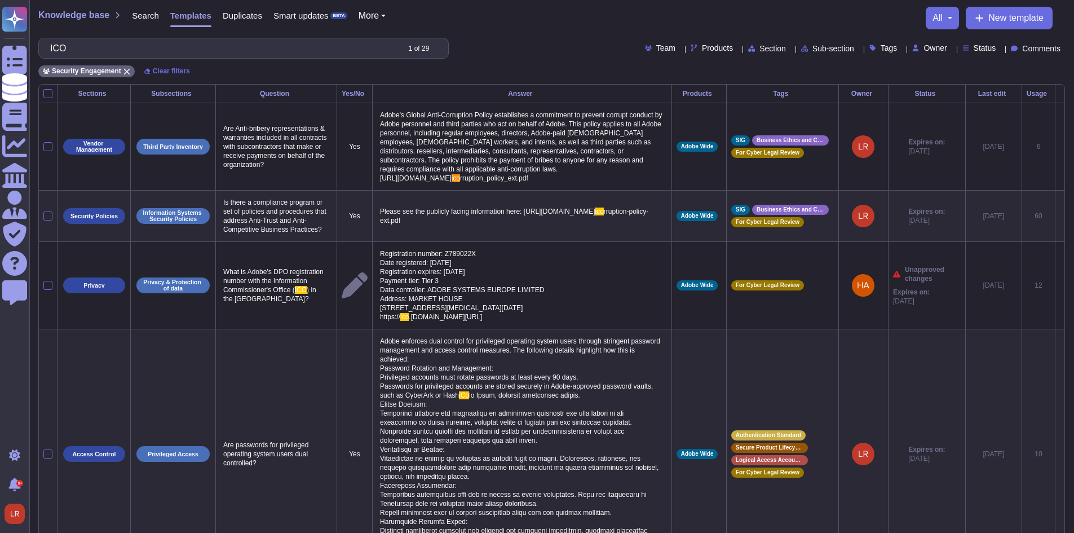
click at [1057, 45] on div "Comments" at bounding box center [1038, 48] width 54 height 8
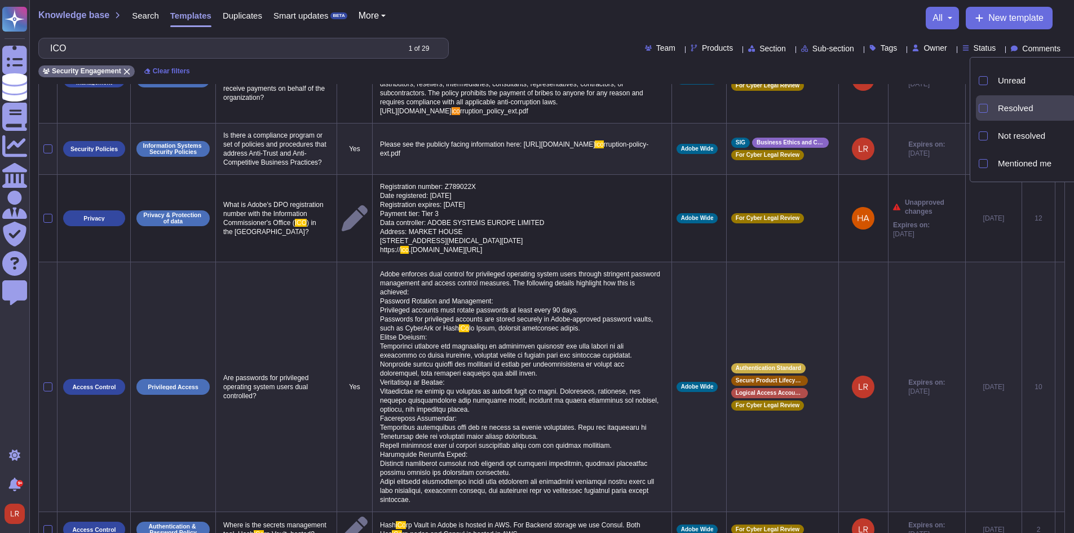
scroll to position [94, 0]
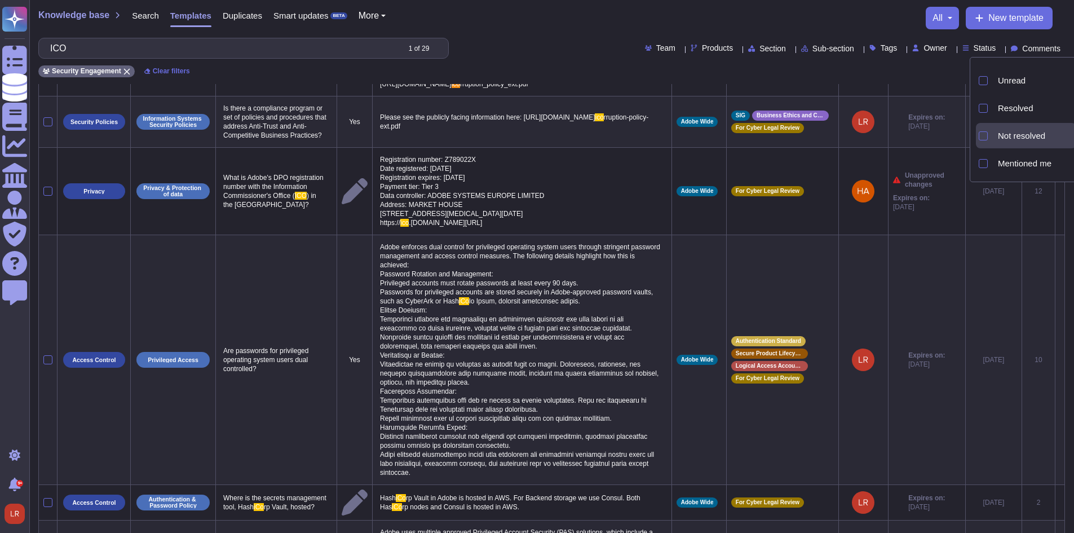
click at [1007, 140] on span "Not resolved" at bounding box center [1021, 136] width 47 height 10
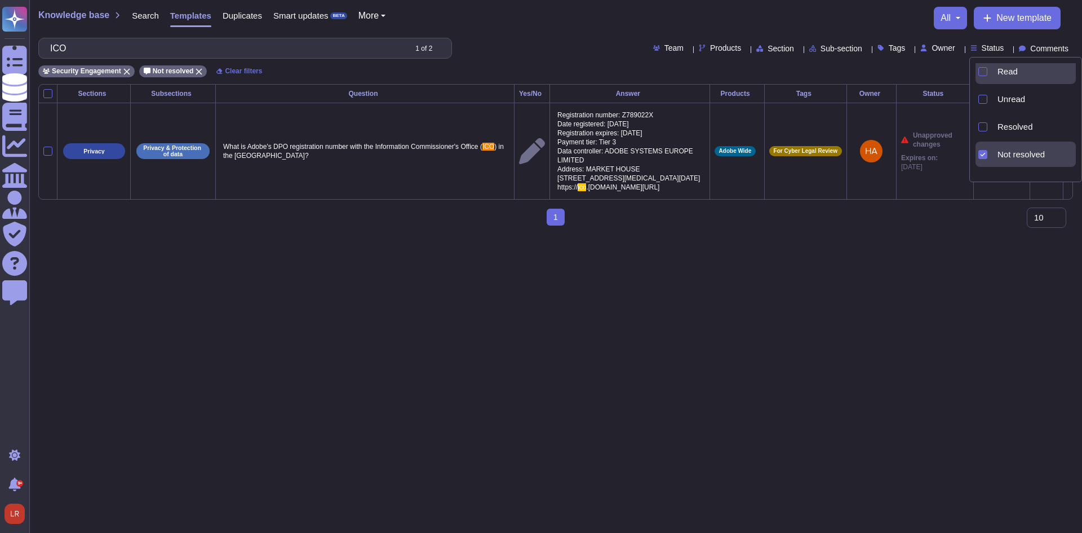
scroll to position [0, 0]
click at [1014, 78] on span "Commented" at bounding box center [1021, 76] width 46 height 10
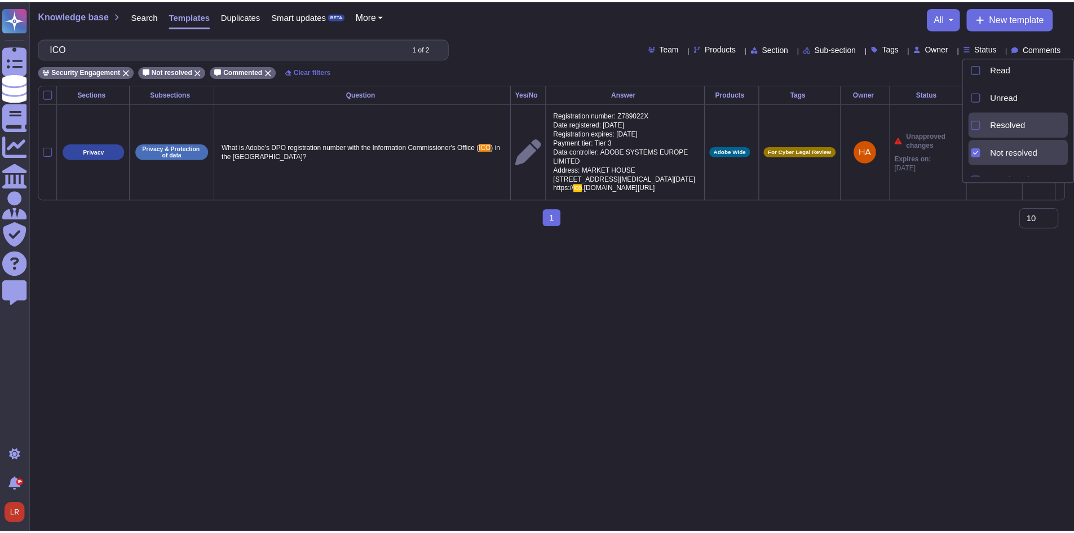
scroll to position [51, 0]
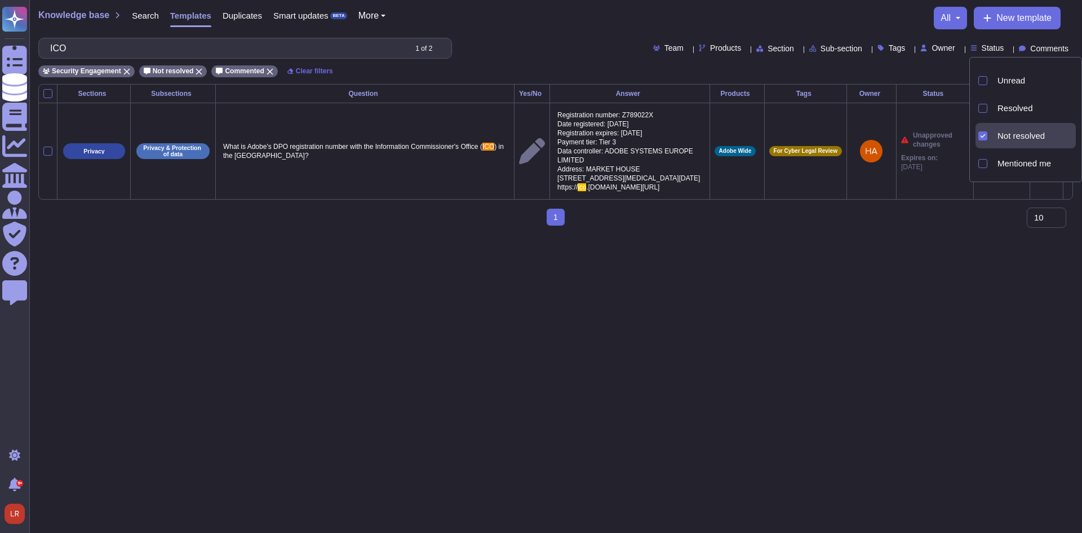
click at [1026, 133] on span "Not resolved" at bounding box center [1021, 136] width 47 height 10
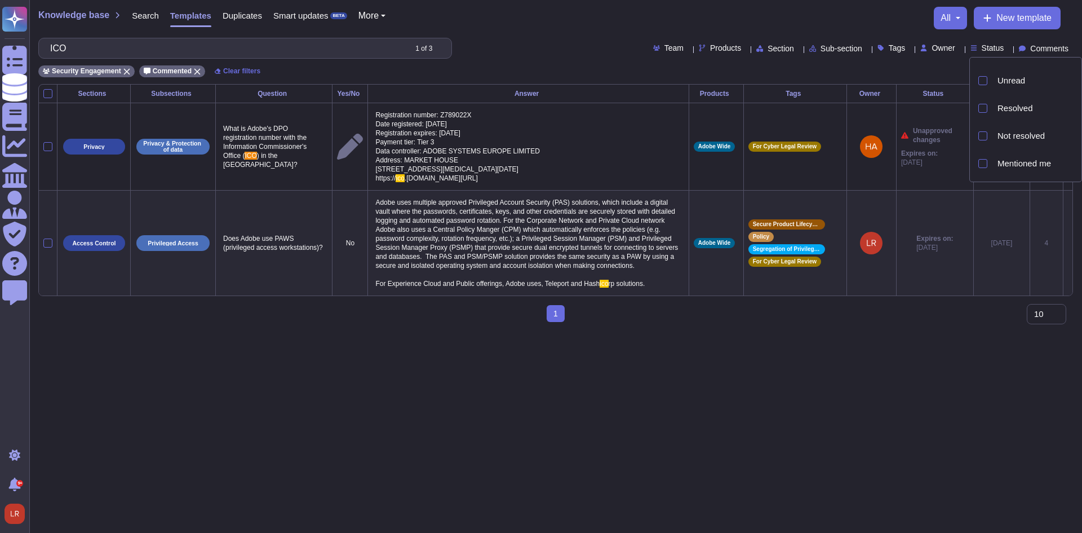
click at [485, 46] on div "ICO 1 of 3 Team Products Section Sub-section Tags Owner Status Comments" at bounding box center [555, 48] width 1035 height 21
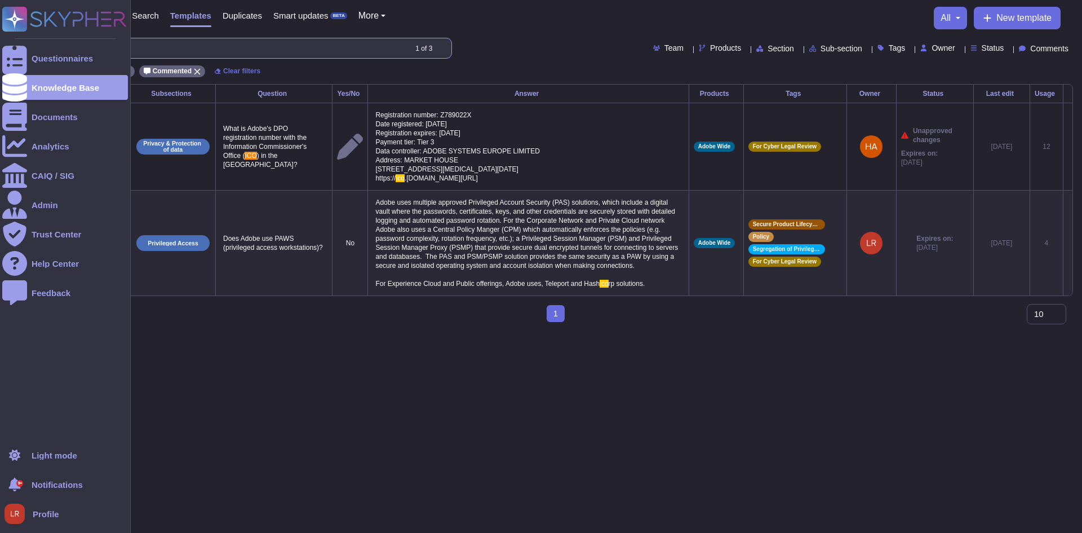
drag, startPoint x: 84, startPoint y: 50, endPoint x: 15, endPoint y: 39, distance: 69.7
click at [16, 39] on div "Questionnaires Knowledge Base Documents Analytics CAIQ / SIG Admin Trust Center…" at bounding box center [541, 165] width 1082 height 331
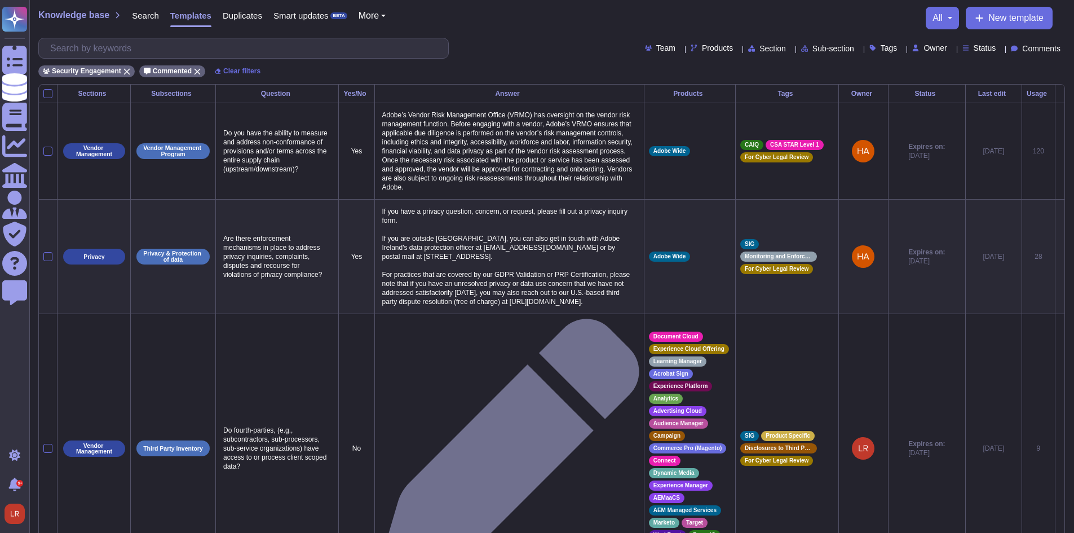
click at [702, 47] on span "Products" at bounding box center [717, 48] width 31 height 8
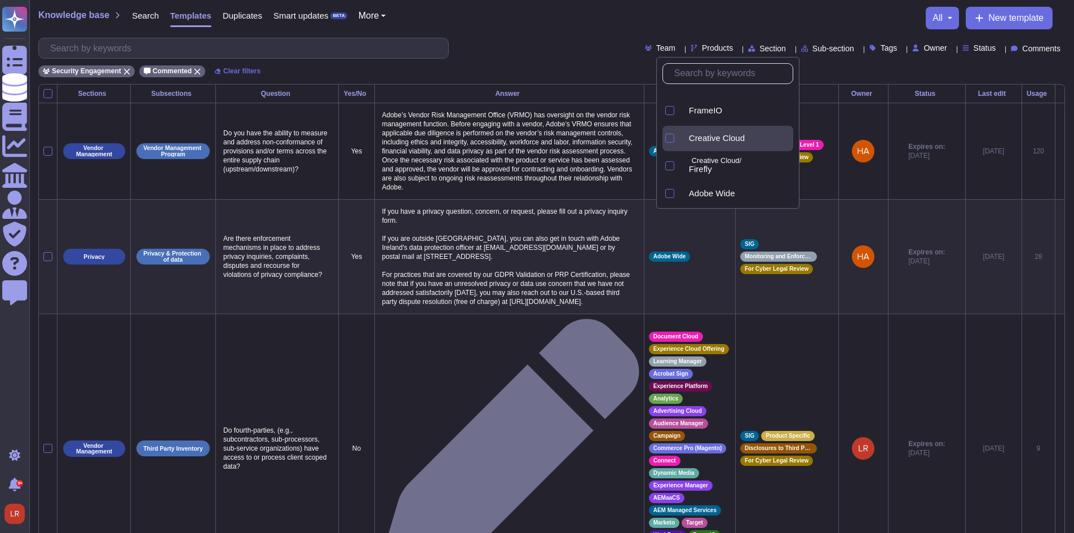
scroll to position [576, 0]
click at [713, 74] on input "text" at bounding box center [731, 74] width 124 height 20
type input "mark"
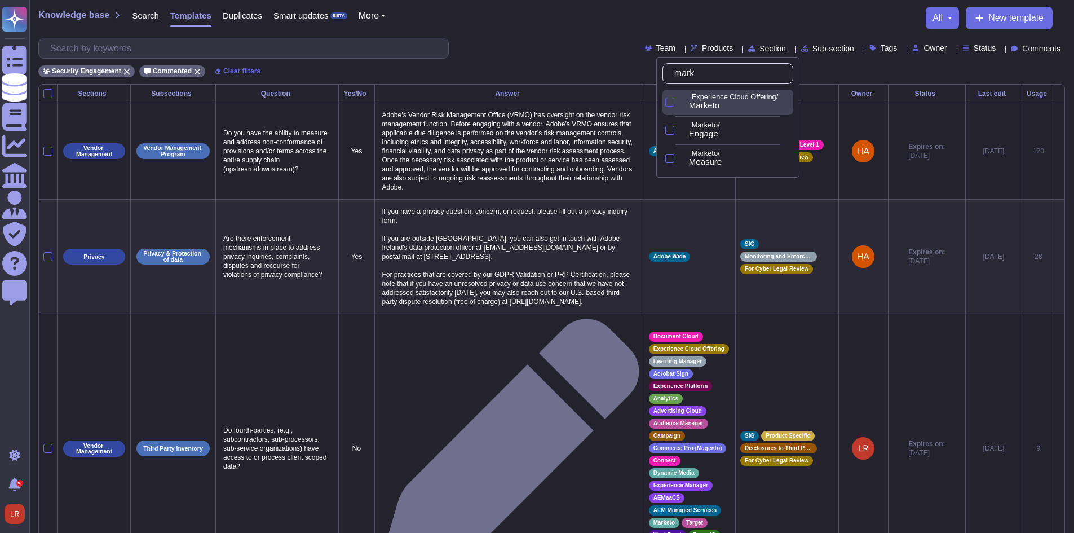
click at [669, 102] on div at bounding box center [669, 102] width 9 height 9
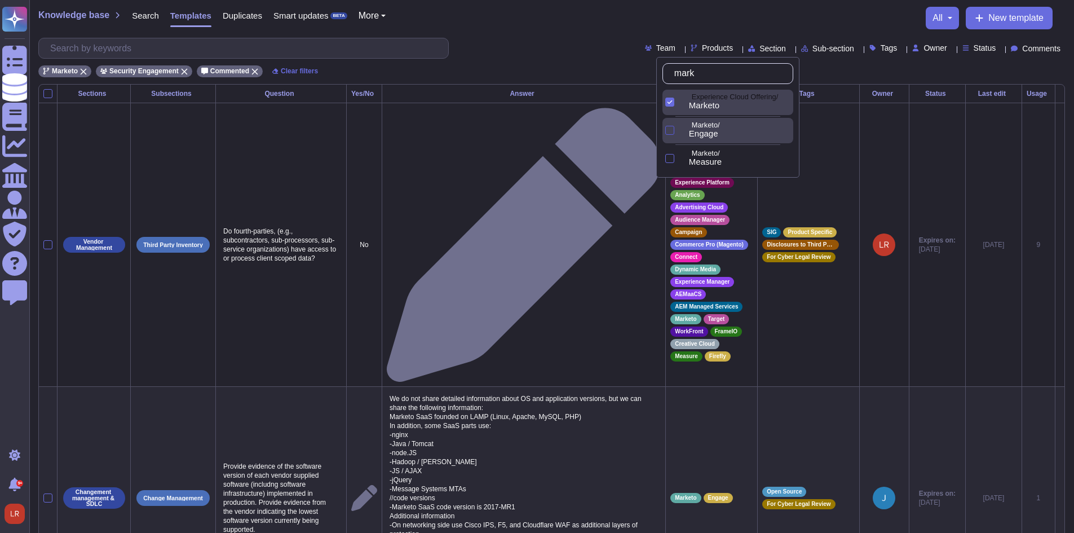
click at [673, 132] on div at bounding box center [669, 130] width 9 height 9
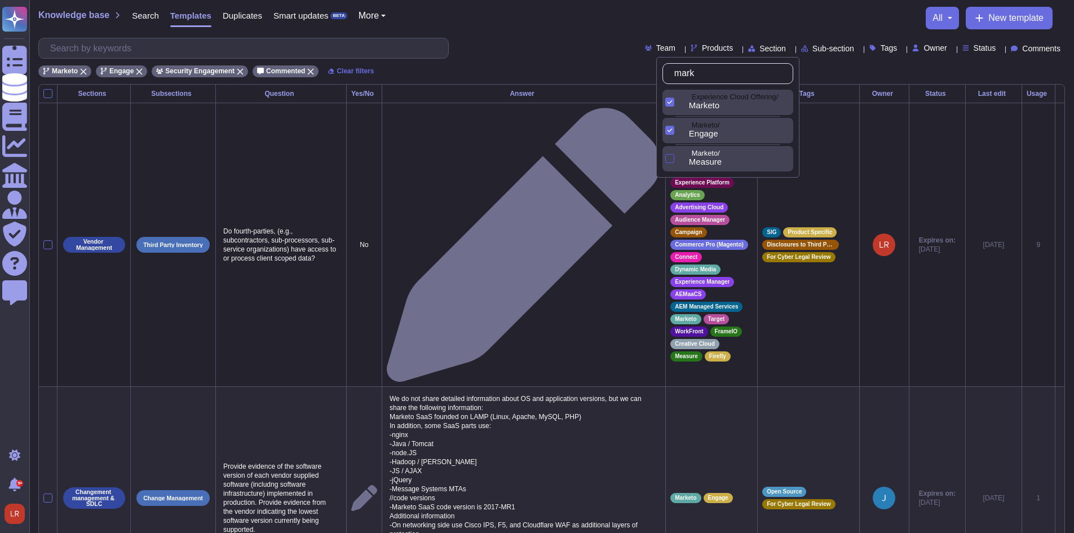
click at [671, 156] on div at bounding box center [669, 158] width 9 height 9
click at [513, 28] on div "Knowledge base Search Templates Duplicates Smart updates BETA More all New temp…" at bounding box center [551, 18] width 1027 height 23
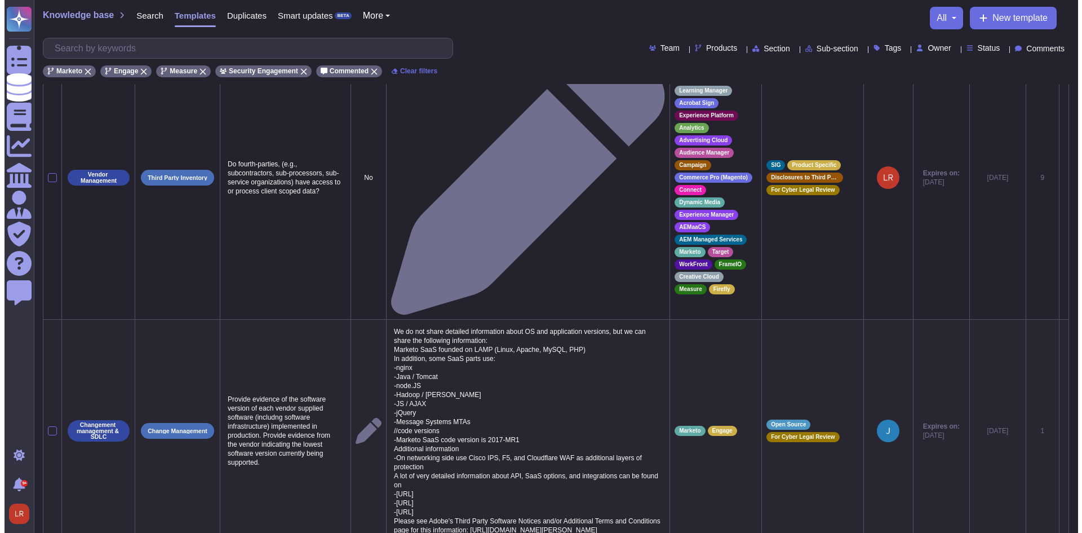
scroll to position [94, 0]
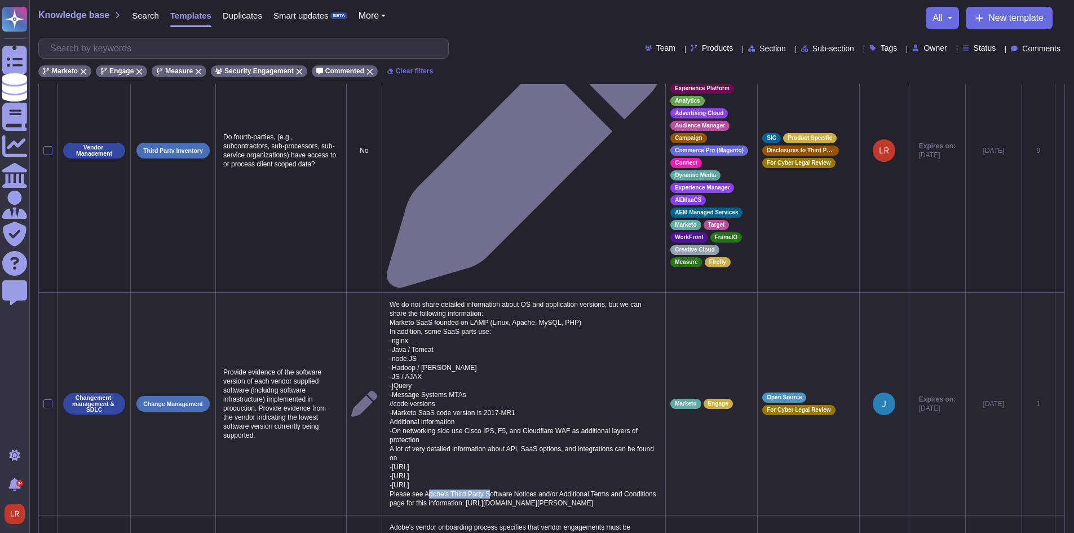
drag, startPoint x: 589, startPoint y: 438, endPoint x: 589, endPoint y: 444, distance: 6.8
click at [589, 444] on p "We do not share detailed information about OS and application versions, but we …" at bounding box center [524, 403] width 274 height 213
click at [593, 440] on p "We do not share detailed information about OS and application versions, but we …" at bounding box center [524, 403] width 274 height 213
click at [1060, 404] on icon at bounding box center [1060, 404] width 0 height 0
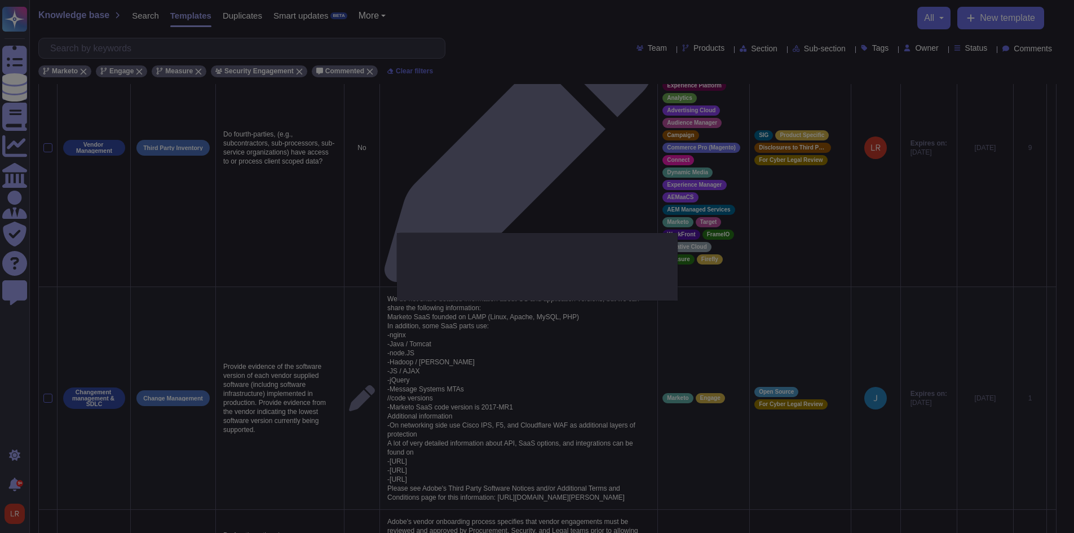
type textarea "Provide evidence of the software version of each vendor supplied software (incl…"
type textarea "We do not share detailed information about OS and application versions, but we …"
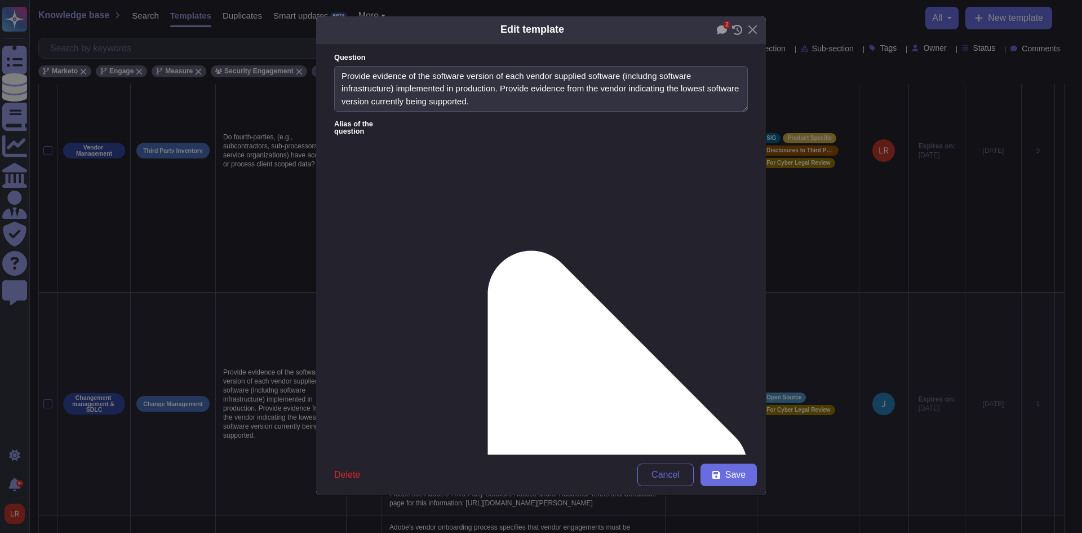
type textarea "Provide evidence of the software version of each vendor supplied software (incl…"
type textarea "We do not share detailed information about OS and application versions, but we …"
click at [721, 25] on icon at bounding box center [722, 30] width 10 height 10
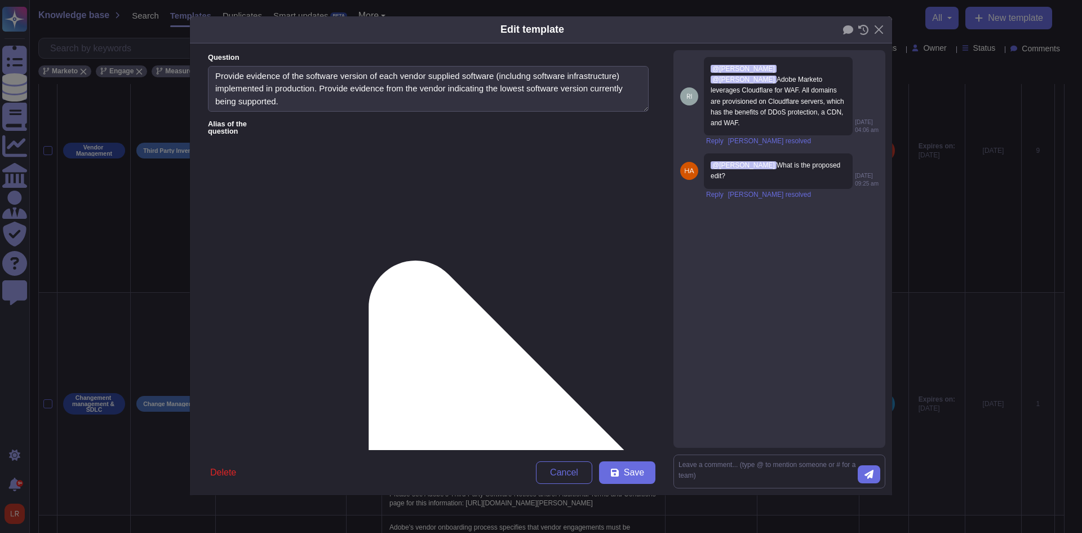
drag, startPoint x: 638, startPoint y: 202, endPoint x: 608, endPoint y: 370, distance: 171.1
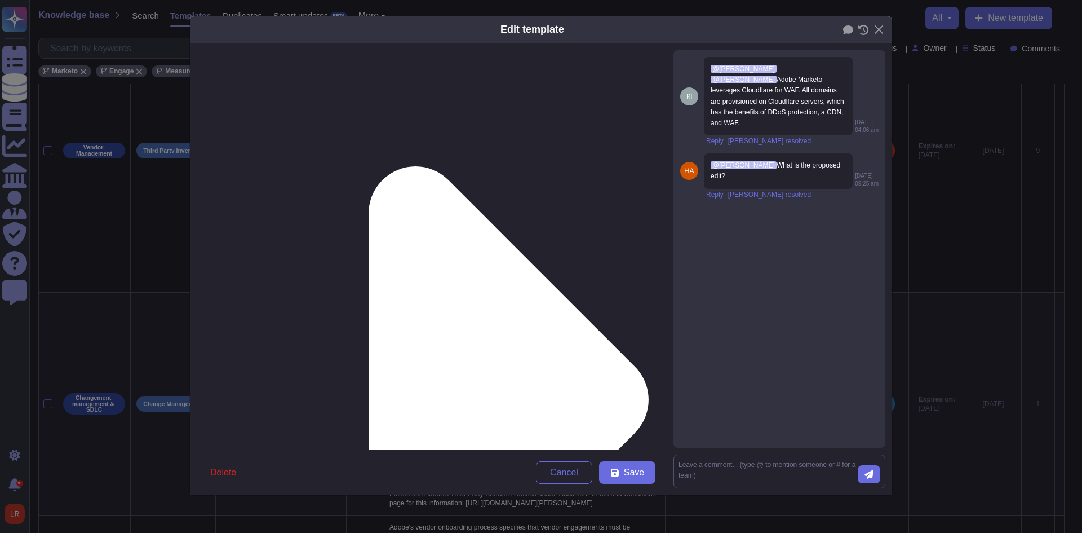
click at [880, 20] on div "Edit template" at bounding box center [541, 29] width 702 height 27
click at [881, 22] on button "Close" at bounding box center [878, 29] width 17 height 17
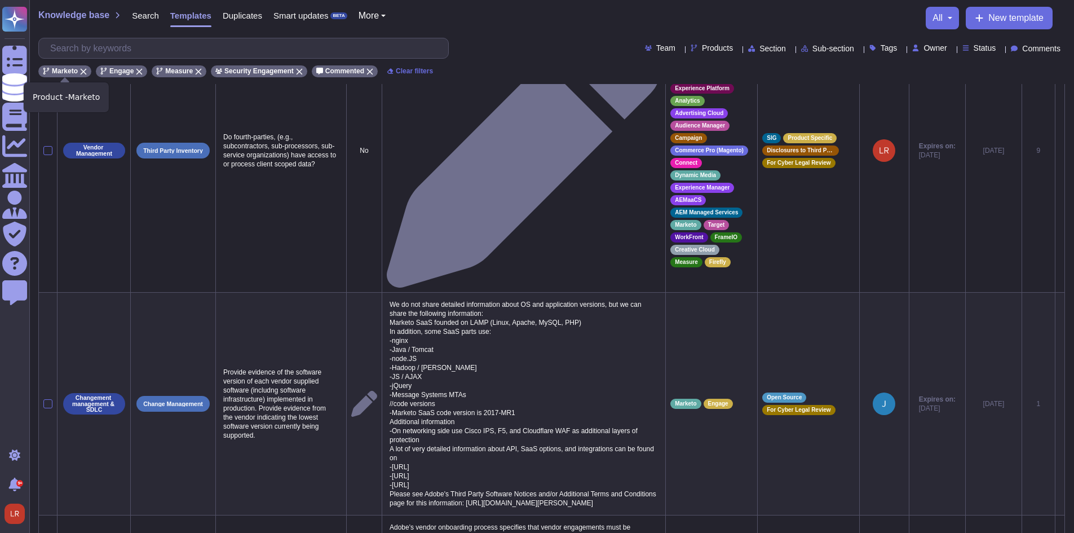
click at [79, 67] on div "Marketo" at bounding box center [64, 71] width 53 height 12
click at [86, 70] on div "Engage" at bounding box center [63, 71] width 51 height 12
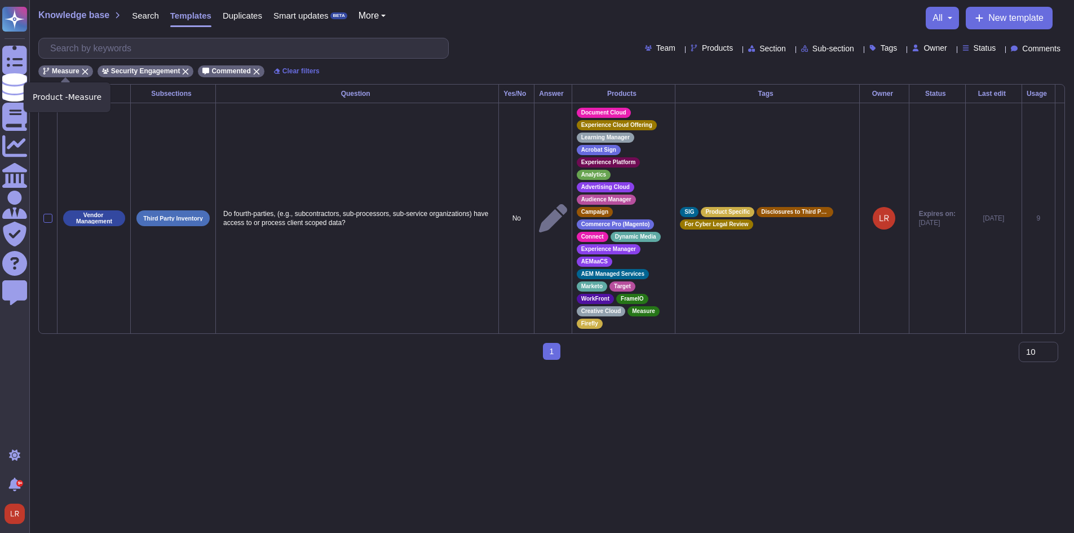
scroll to position [0, 0]
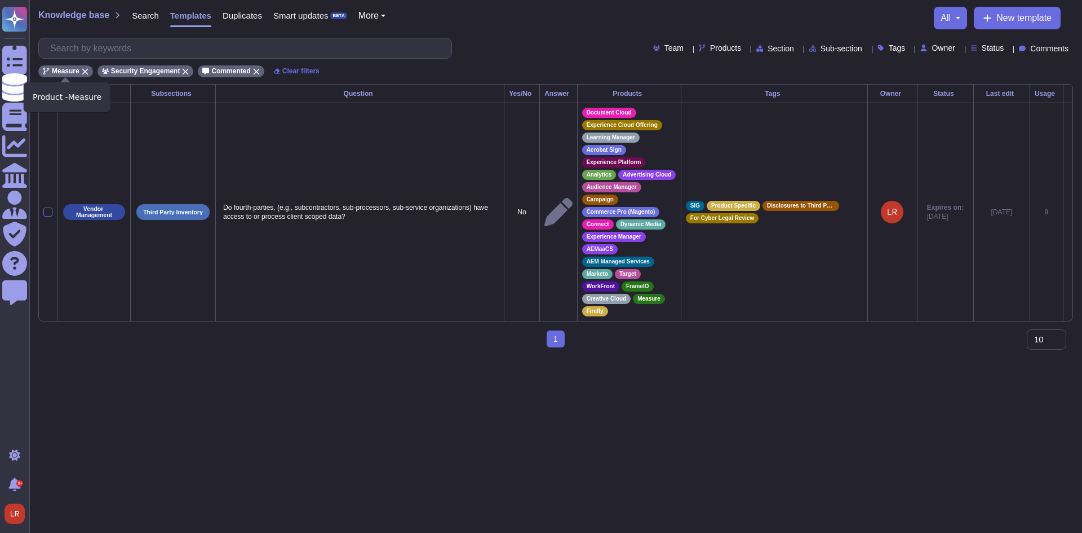
click at [86, 70] on icon at bounding box center [85, 72] width 6 height 6
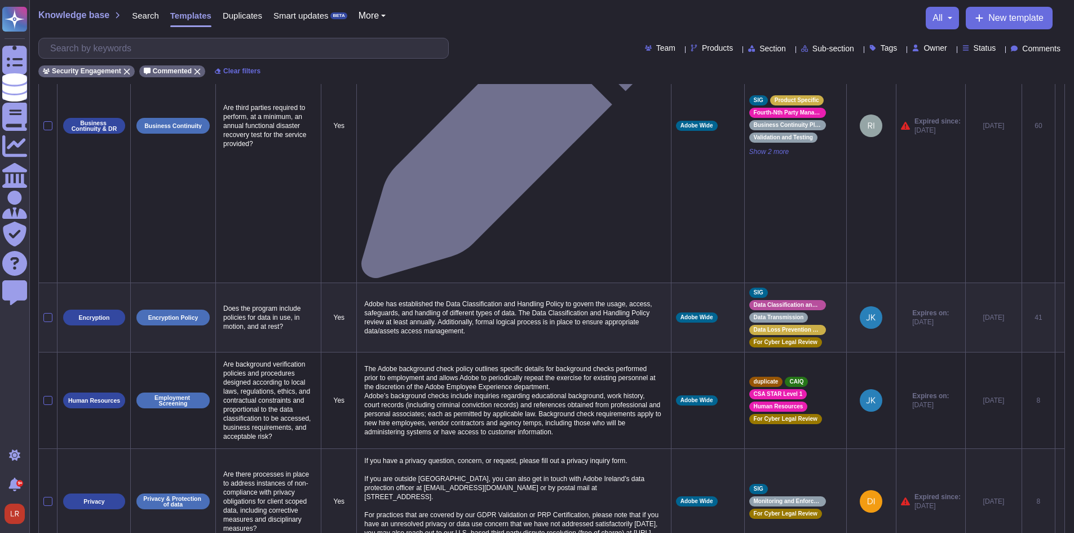
scroll to position [616, 0]
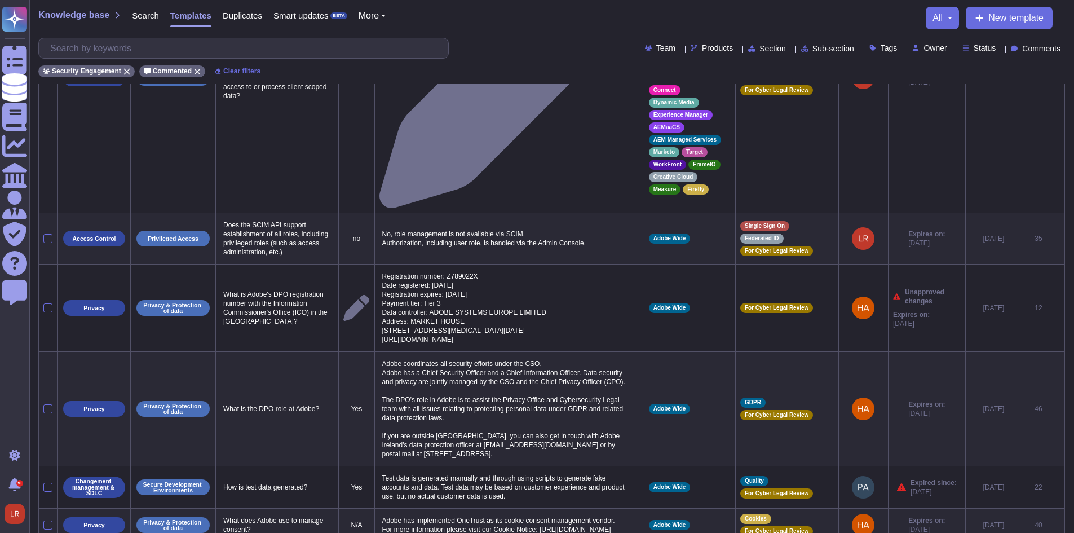
scroll to position [572, 0]
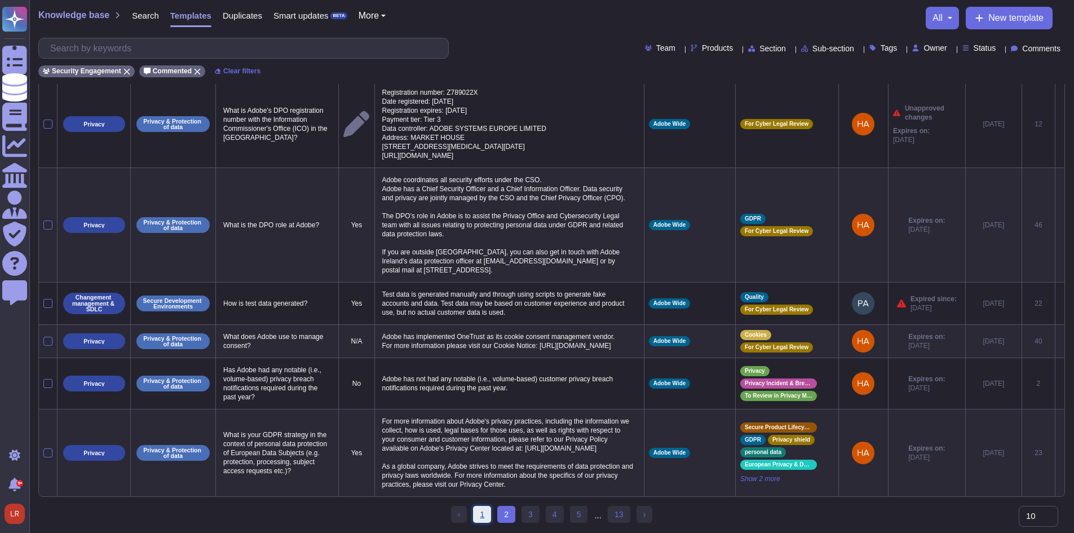
click at [480, 513] on link "1" at bounding box center [482, 514] width 18 height 17
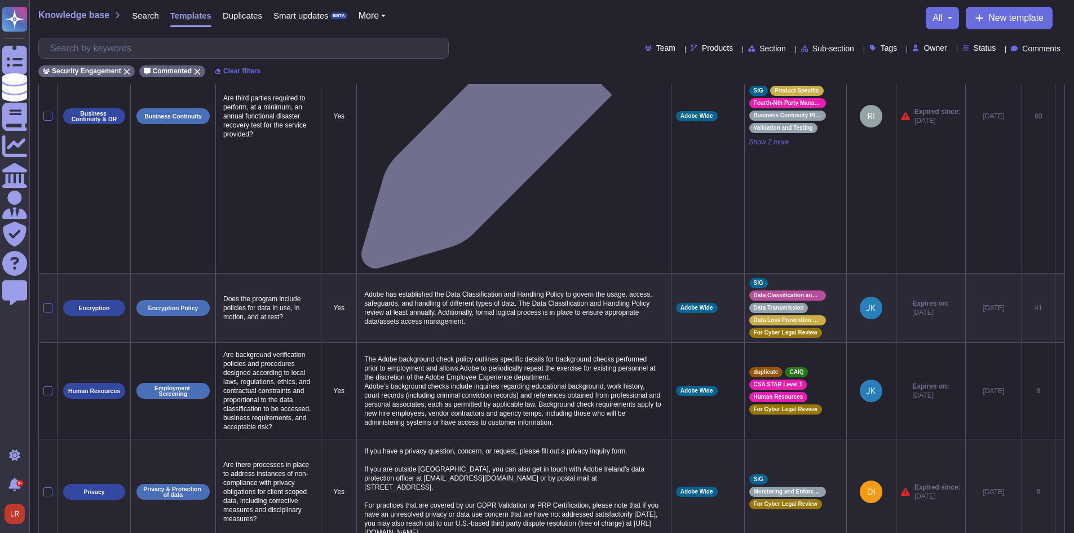
scroll to position [616, 0]
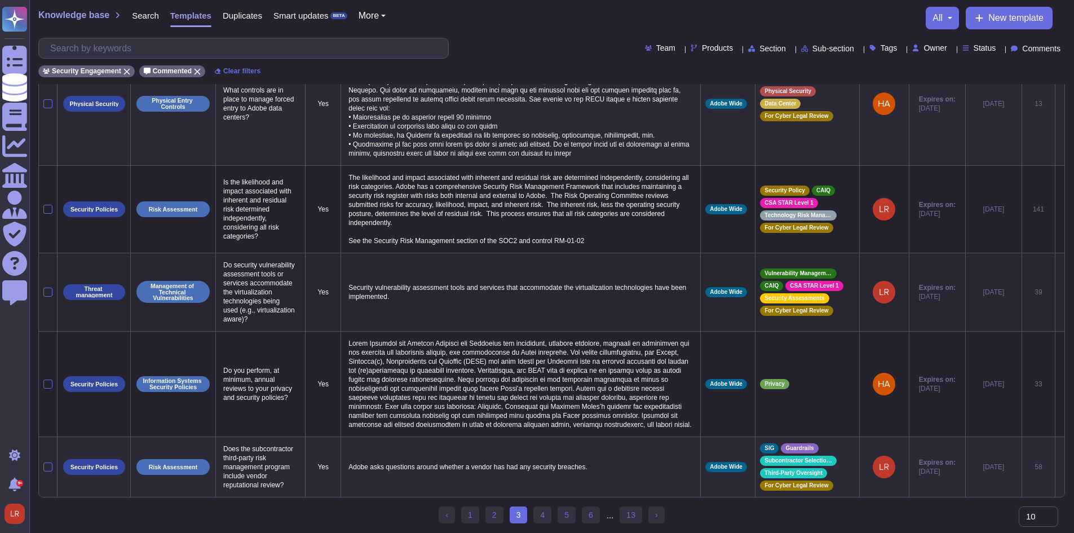
scroll to position [464, 0]
click at [475, 515] on link "1" at bounding box center [470, 514] width 18 height 17
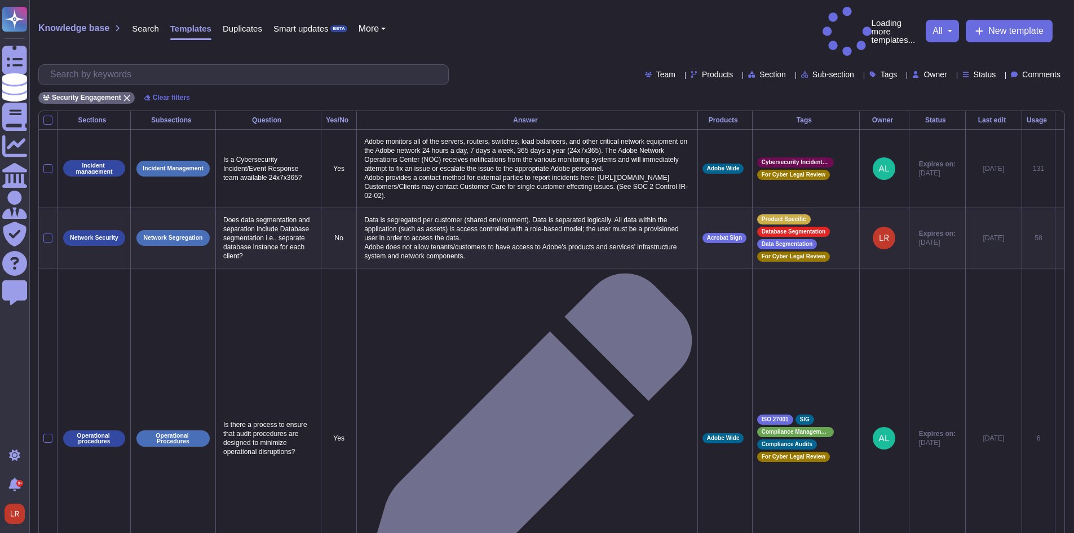
click at [525, 64] on div "Team Products Section Sub-section Tags Owner Status Comments" at bounding box center [551, 74] width 1027 height 21
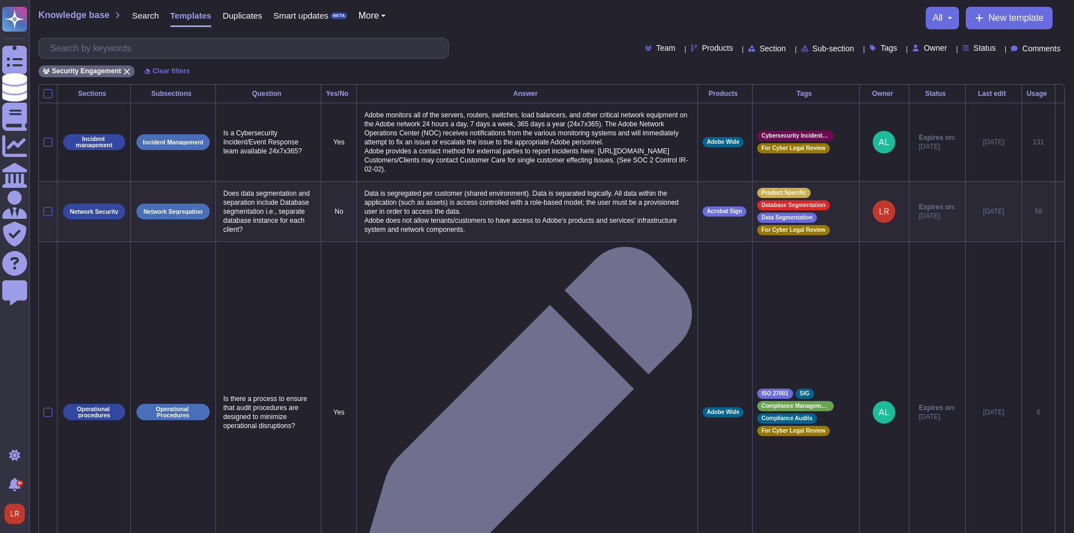
click at [1032, 46] on span "Comments" at bounding box center [1041, 49] width 38 height 8
click at [1028, 75] on span "Commented" at bounding box center [1021, 76] width 46 height 10
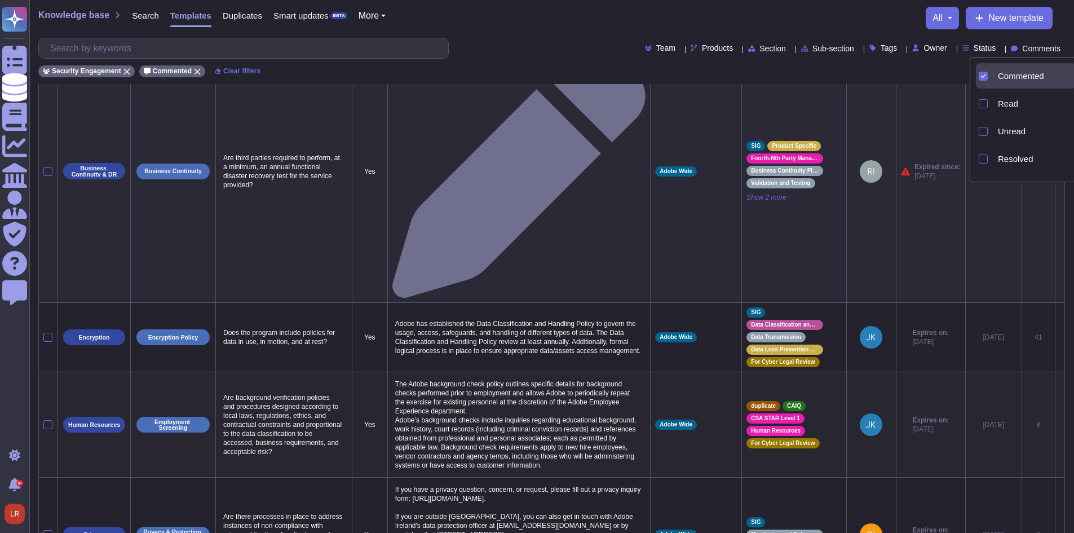
scroll to position [188, 0]
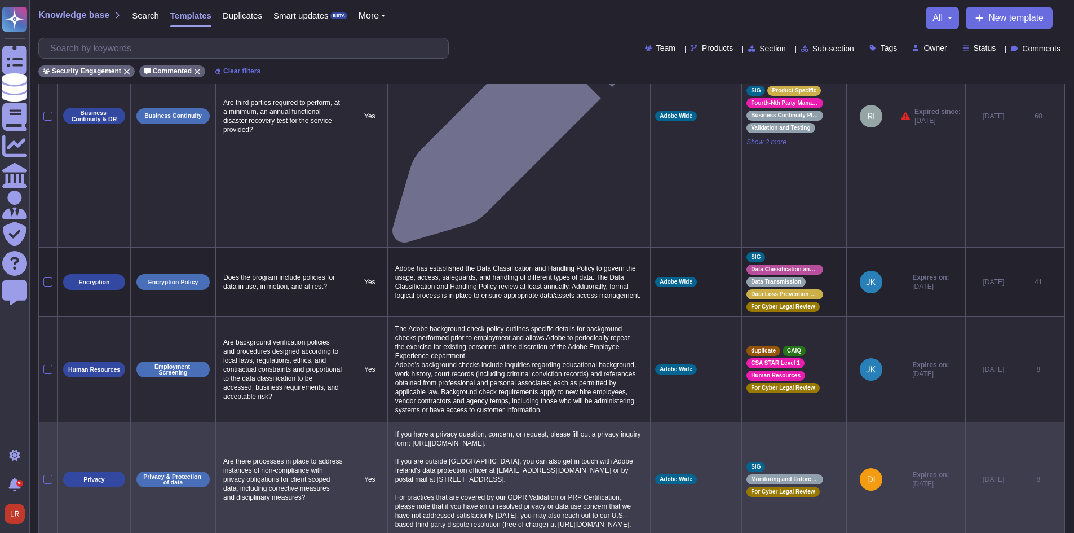
click at [1060, 480] on icon at bounding box center [1060, 480] width 0 height 0
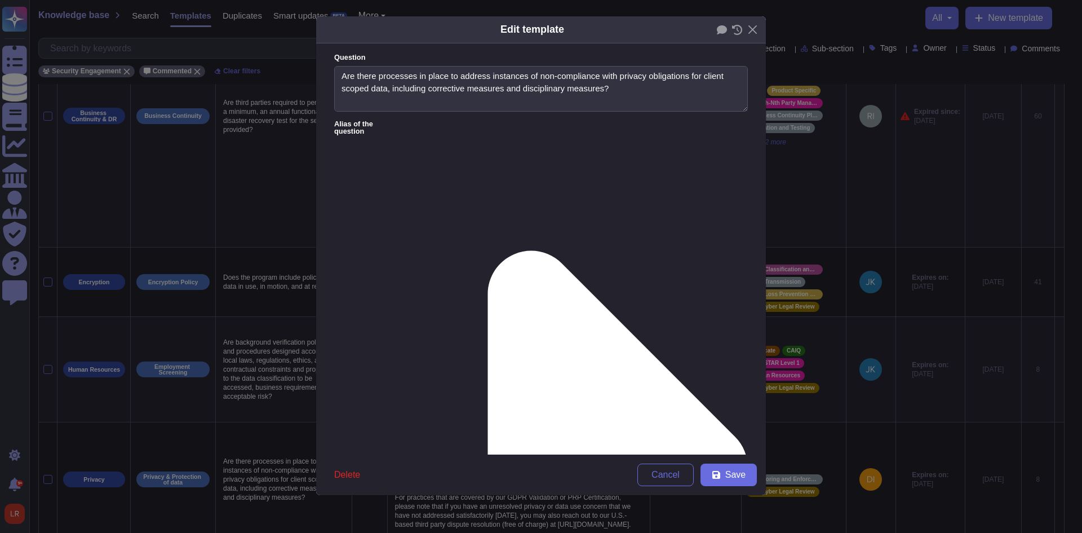
type textarea "Are there processes in place to address instances of non-compliance with privac…"
type textarea "If you have a privacy question, concern, or request, please fill out a privacy …"
click at [723, 33] on icon at bounding box center [722, 29] width 10 height 9
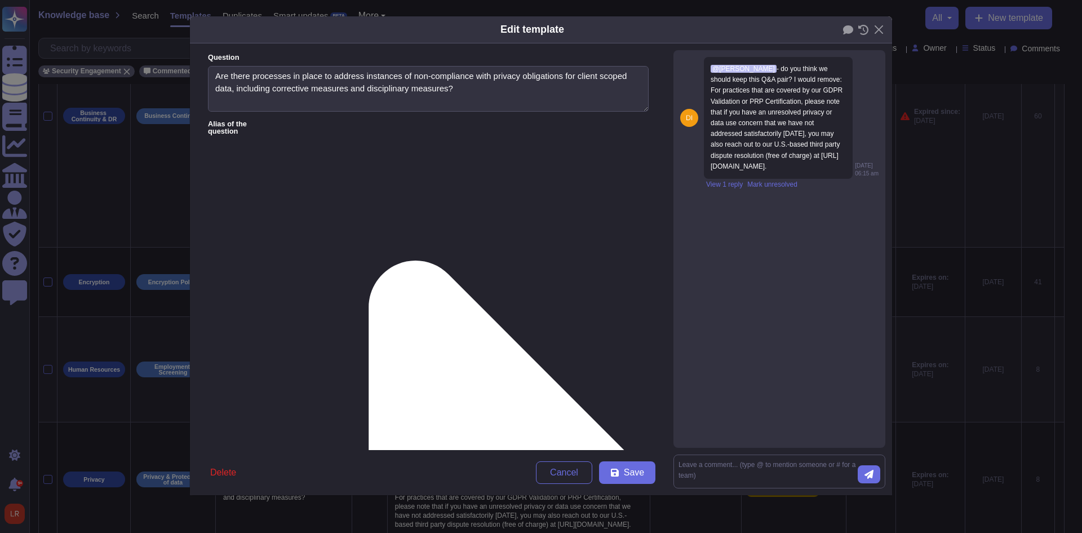
click at [569, 472] on span "Cancel" at bounding box center [564, 472] width 28 height 9
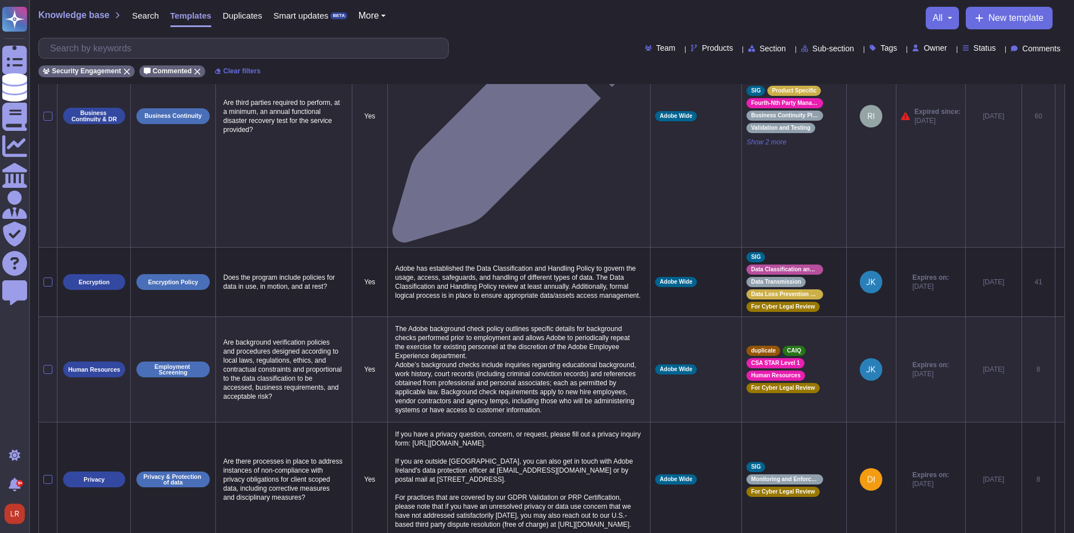
drag, startPoint x: 822, startPoint y: 16, endPoint x: 804, endPoint y: 16, distance: 18.1
click at [821, 16] on div "Knowledge base Search Templates Duplicates Smart updates BETA More all New temp…" at bounding box center [551, 18] width 1027 height 23
click at [931, 47] on span "Owner" at bounding box center [934, 48] width 23 height 8
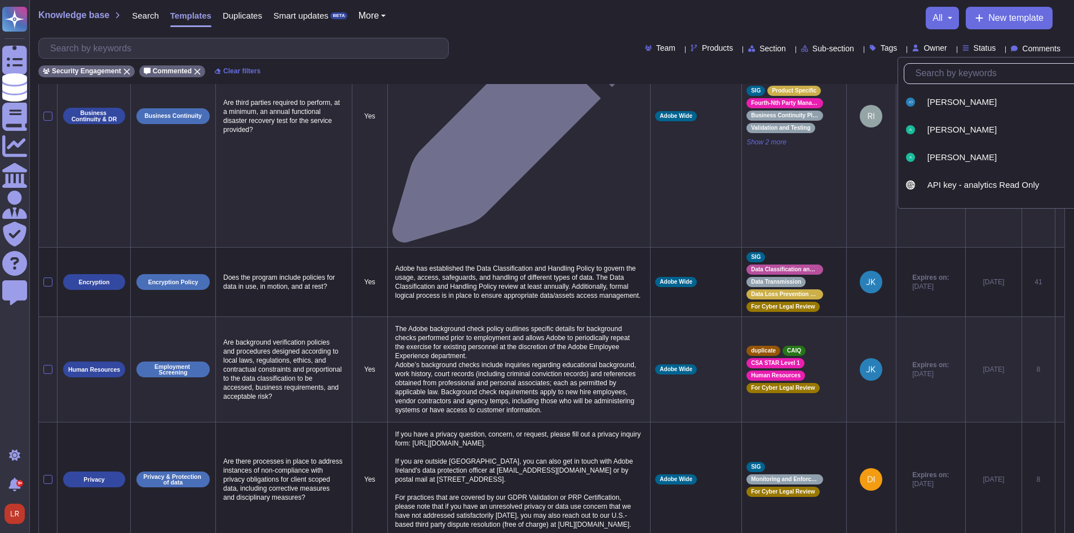
click at [948, 79] on input "text" at bounding box center [1016, 74] width 213 height 20
type input "bry"
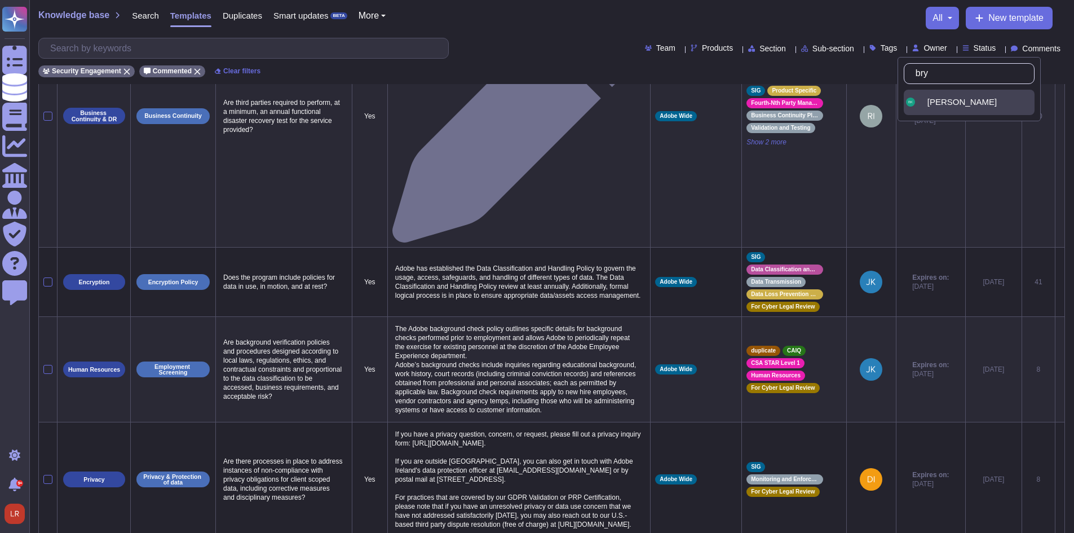
click at [963, 98] on span "Bryce Kaline" at bounding box center [961, 102] width 69 height 10
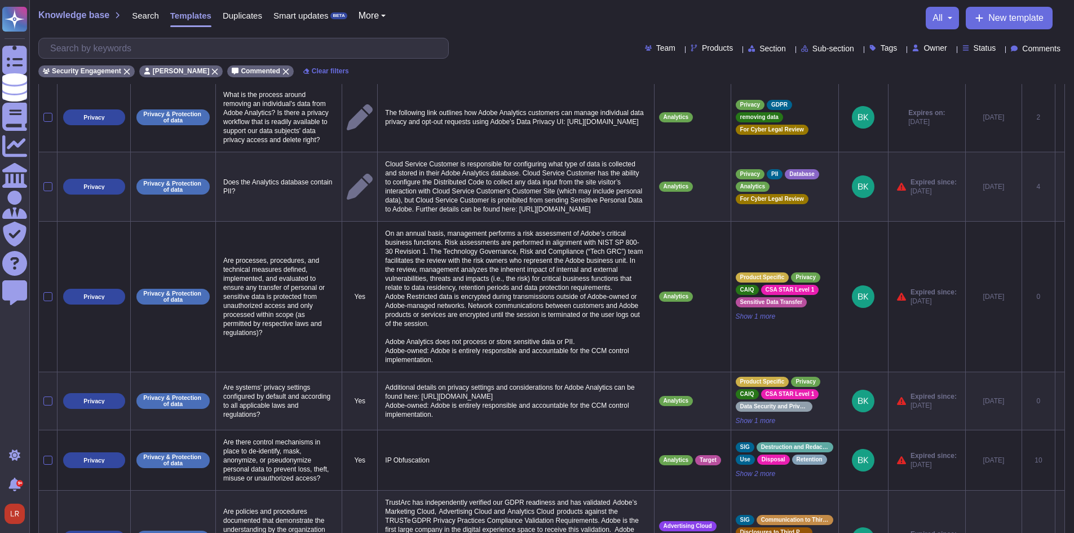
scroll to position [0, 0]
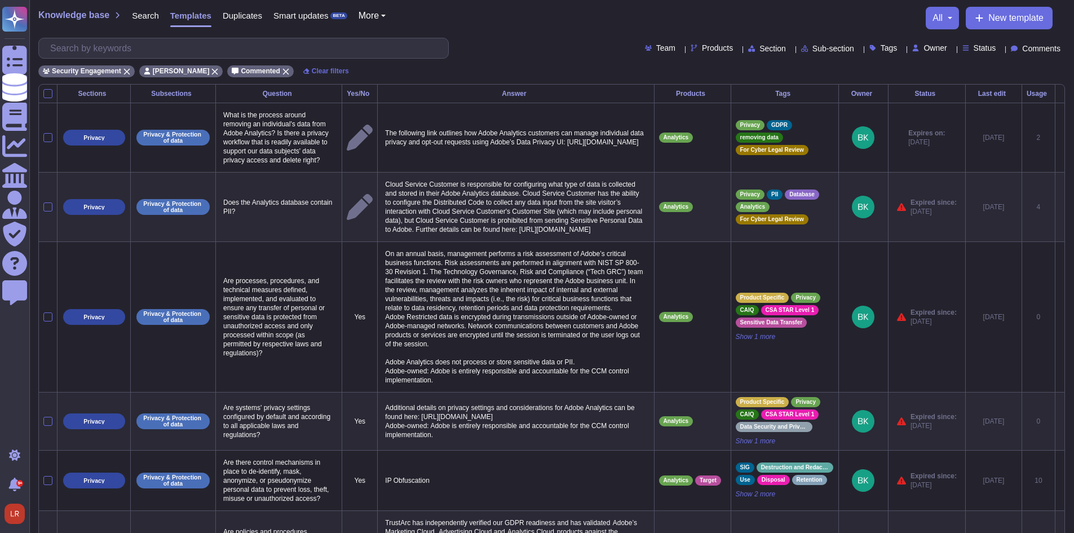
click at [923, 47] on span "Owner" at bounding box center [934, 48] width 23 height 8
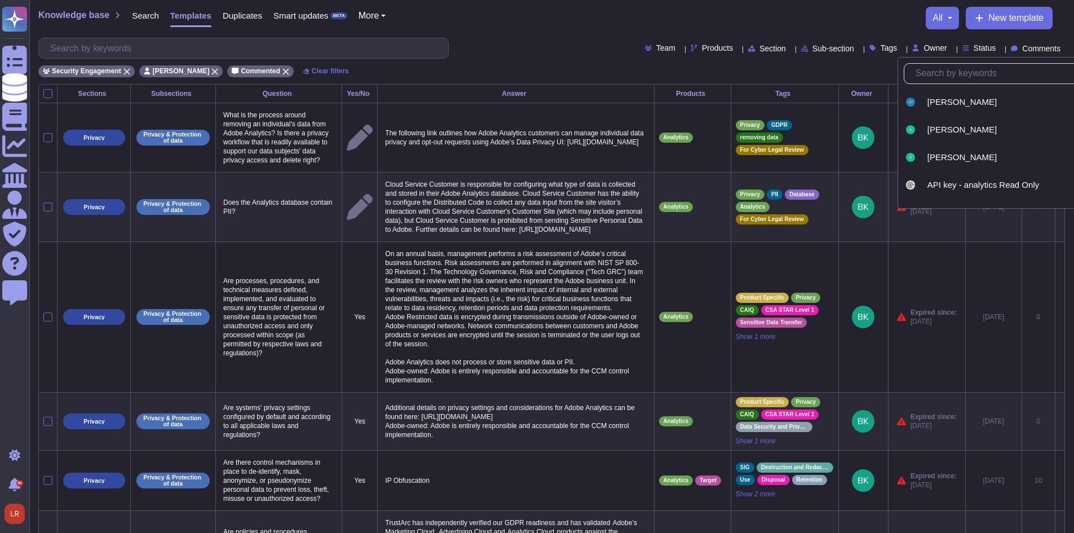
click at [942, 78] on input "text" at bounding box center [1016, 74] width 213 height 20
type input "rick"
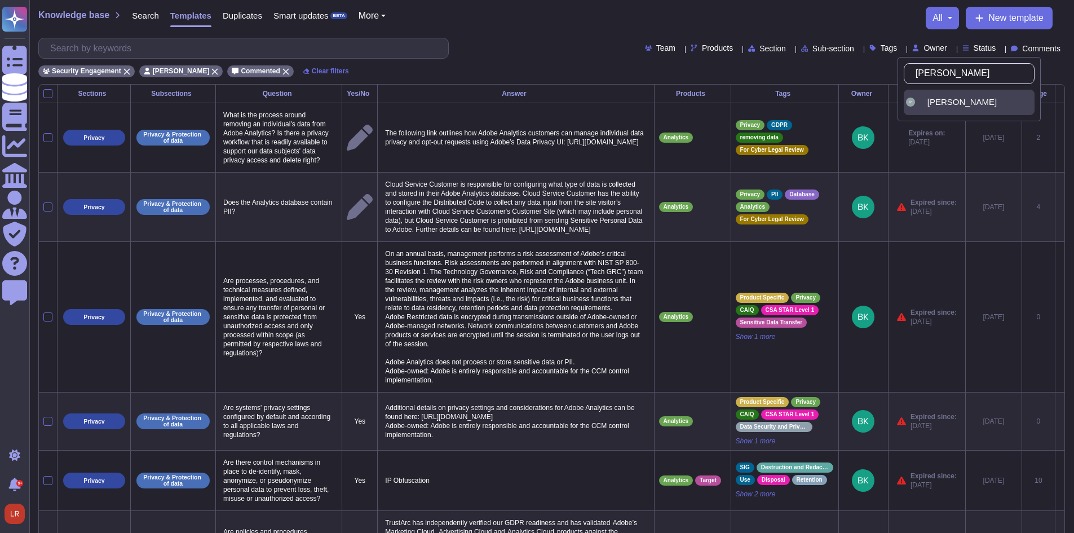
click at [952, 102] on span "Rick Brown" at bounding box center [961, 102] width 69 height 10
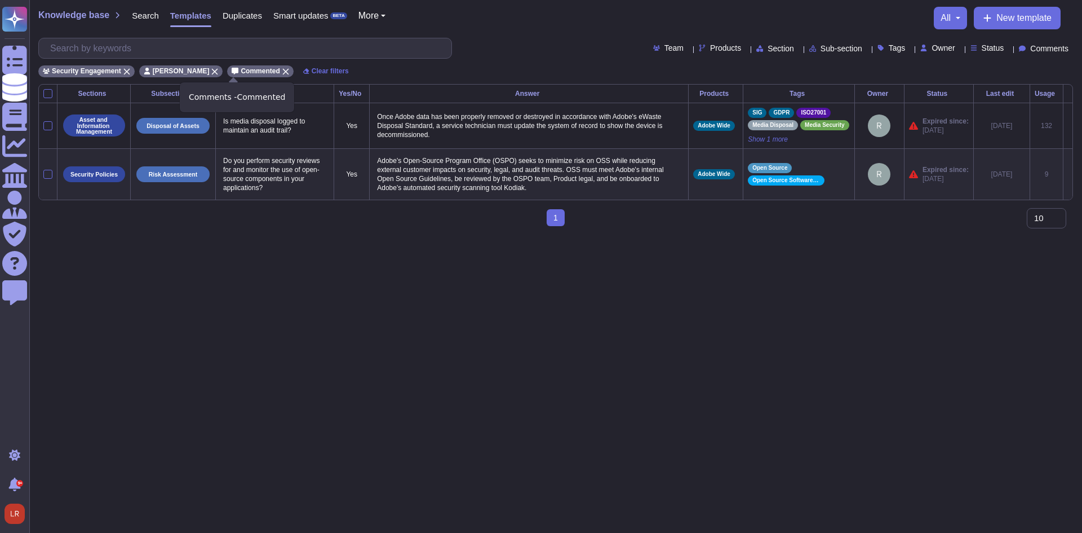
click at [260, 67] on div "Commented" at bounding box center [260, 71] width 66 height 12
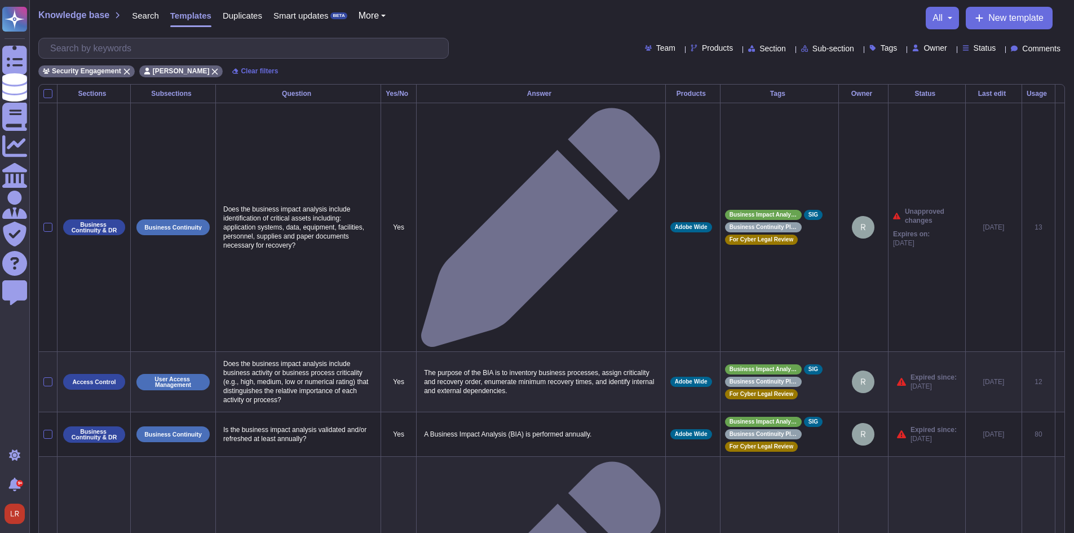
click at [531, 21] on div "Knowledge base Search Templates Duplicates Smart updates BETA More all New temp…" at bounding box center [551, 18] width 1027 height 23
click at [211, 71] on icon at bounding box center [214, 71] width 7 height 7
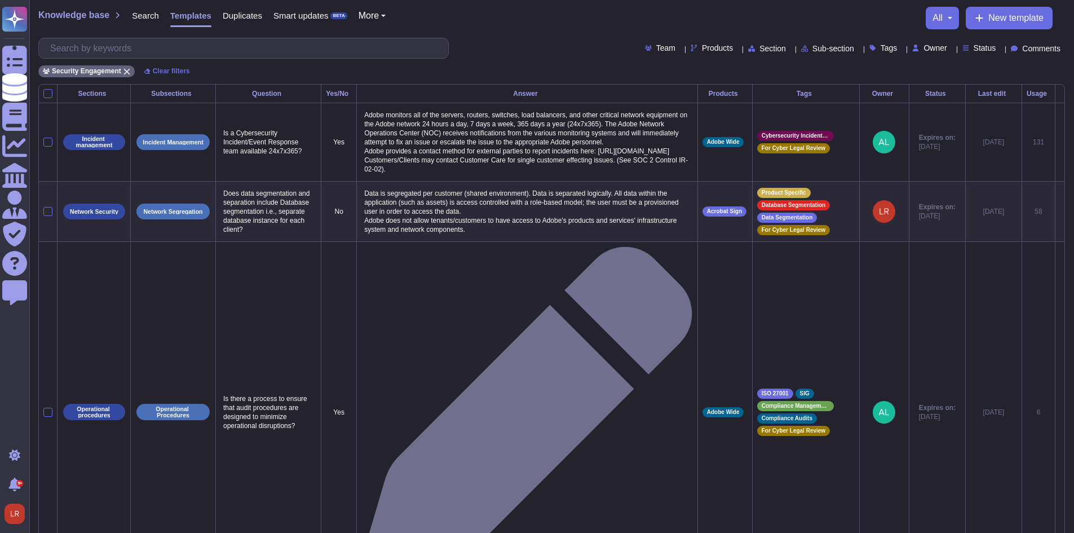
click at [926, 50] on span "Owner" at bounding box center [934, 48] width 23 height 8
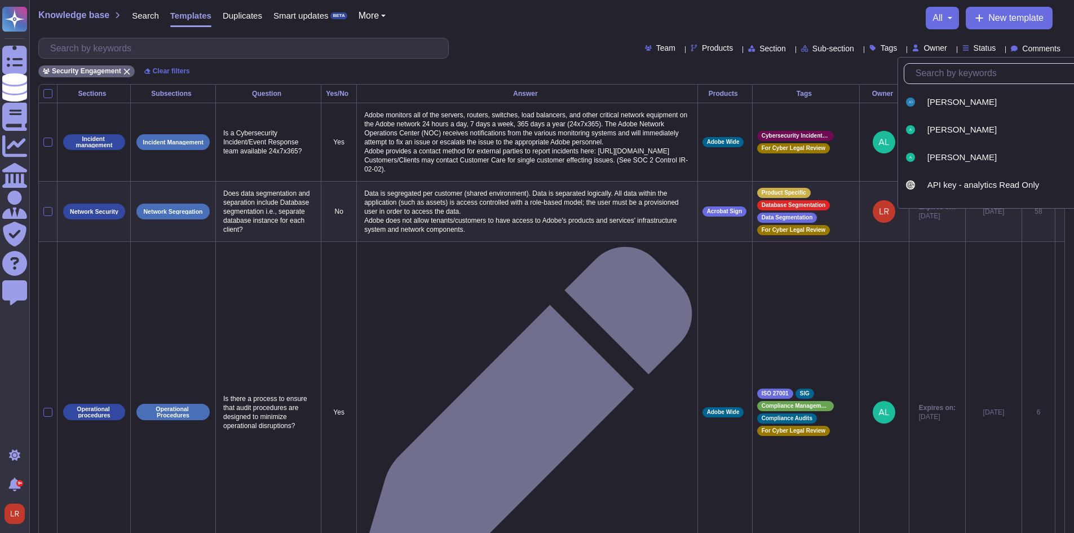
click at [936, 79] on input "text" at bounding box center [1016, 74] width 213 height 20
type input "lou"
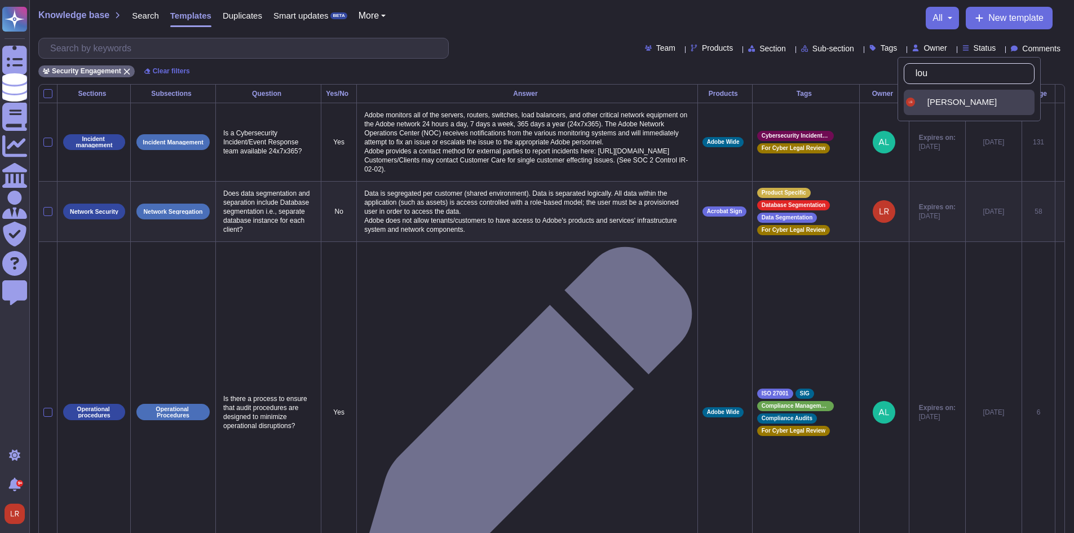
click at [958, 107] on span "Louis Rush" at bounding box center [961, 102] width 69 height 10
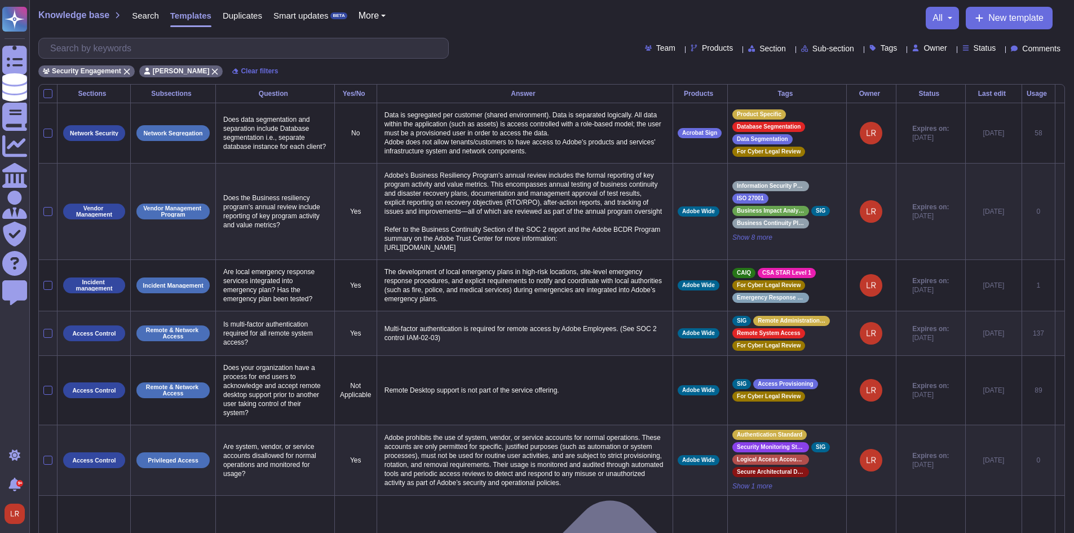
click at [987, 48] on div "Status" at bounding box center [981, 48] width 38 height 8
click at [1042, 134] on div "Expired" at bounding box center [1024, 132] width 81 height 10
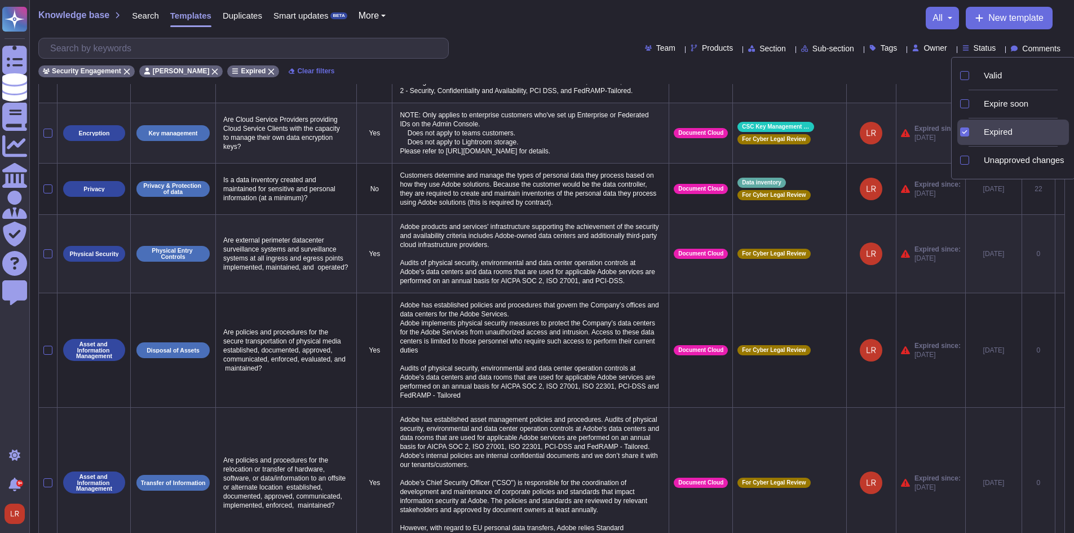
scroll to position [408, 0]
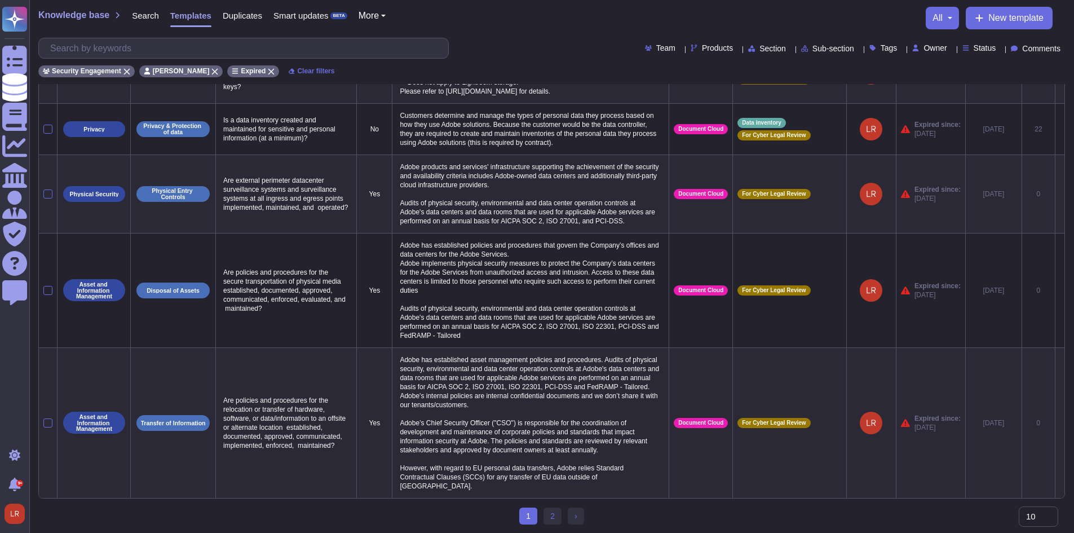
click at [534, 34] on div "Knowledge base Search Templates Duplicates Smart updates BETA More all New temp…" at bounding box center [551, 42] width 1045 height 84
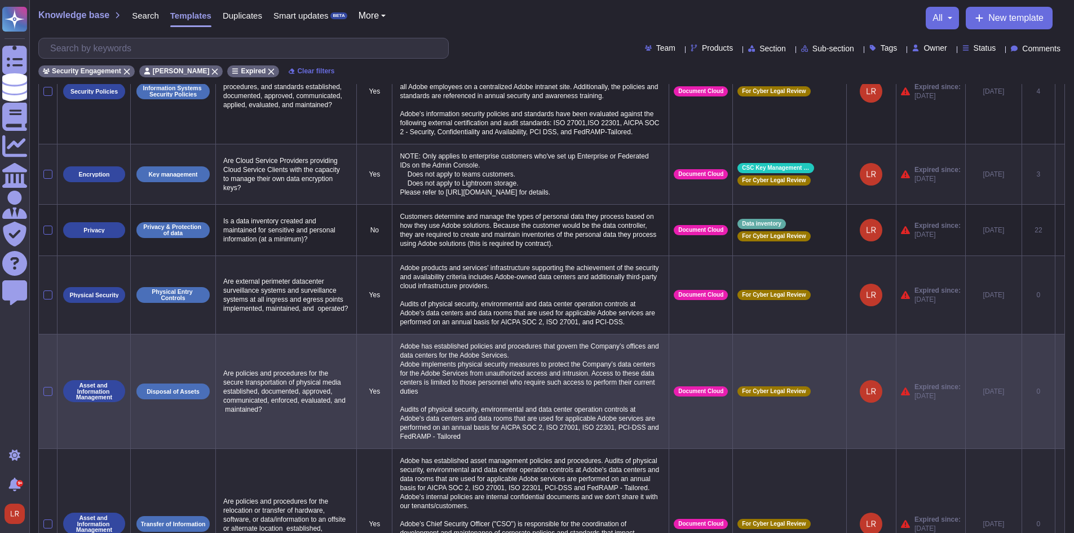
scroll to position [0, 0]
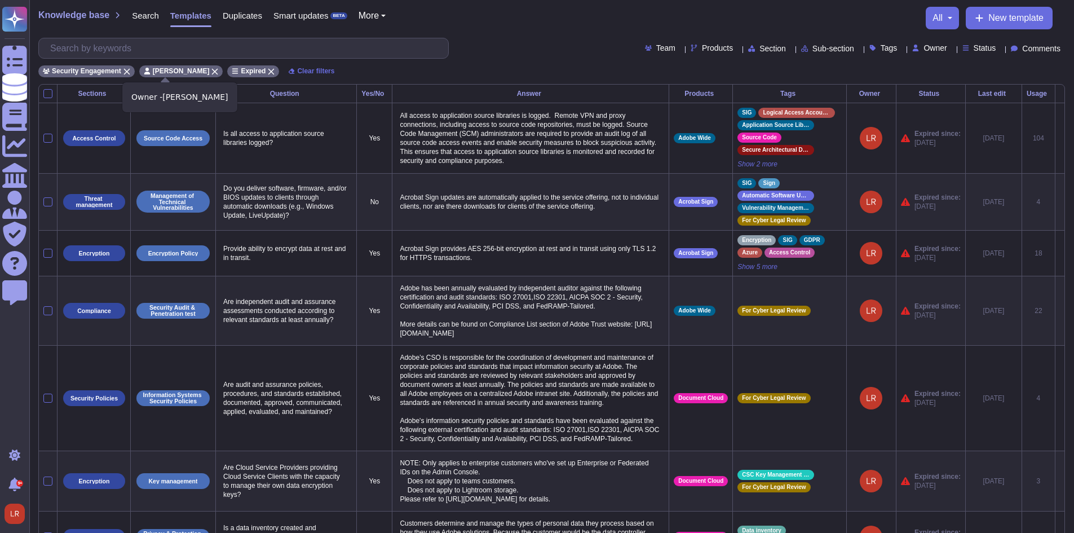
click at [212, 71] on icon at bounding box center [215, 72] width 6 height 6
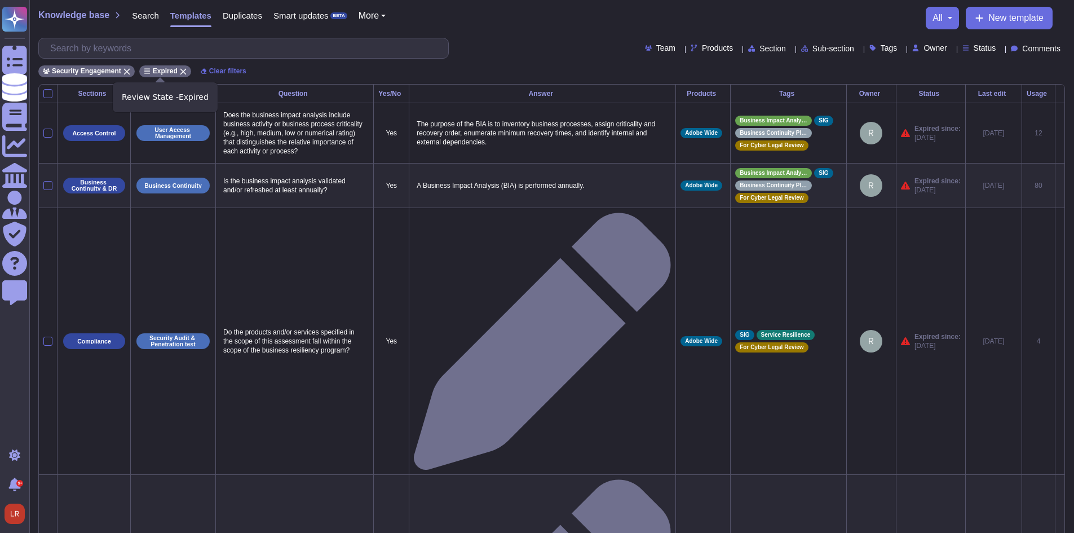
click at [181, 69] on div "Expired" at bounding box center [165, 71] width 52 height 12
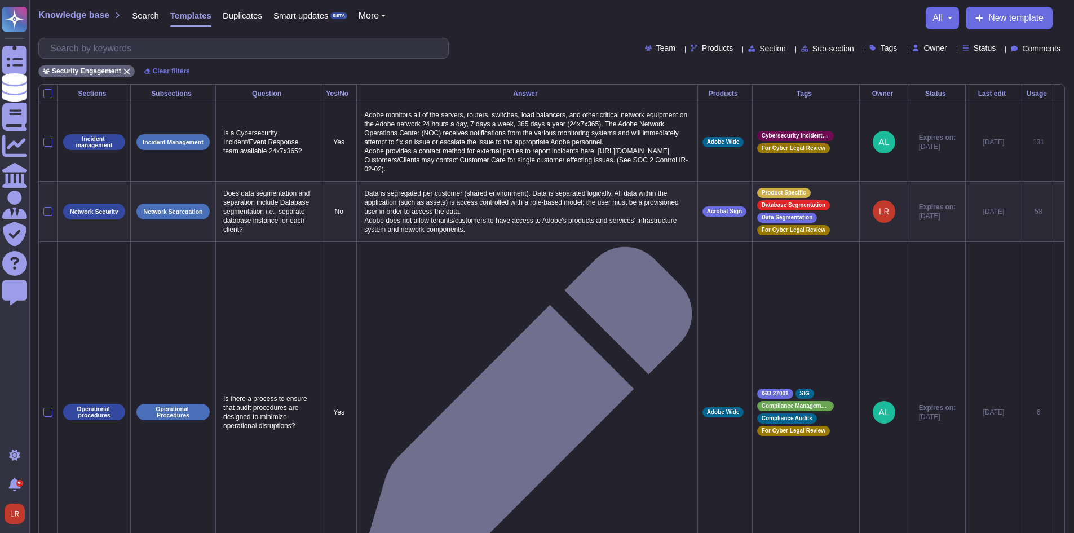
click at [987, 50] on div "Status" at bounding box center [981, 48] width 38 height 8
click at [1023, 157] on span "Unapproved changes" at bounding box center [1024, 160] width 81 height 10
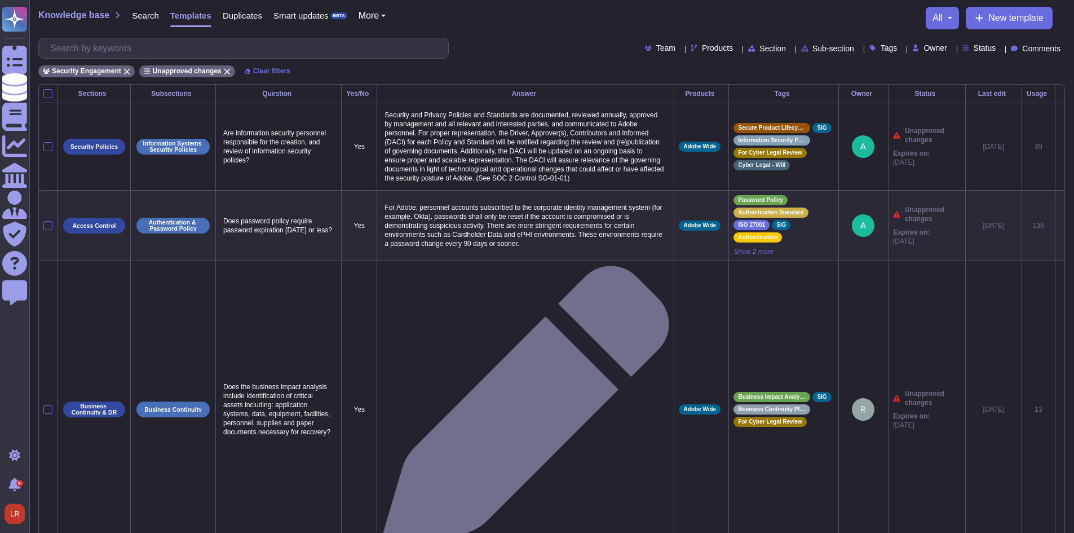
click at [516, 39] on div "Team Products Section Sub-section Tags Owner Status Comments" at bounding box center [551, 48] width 1027 height 21
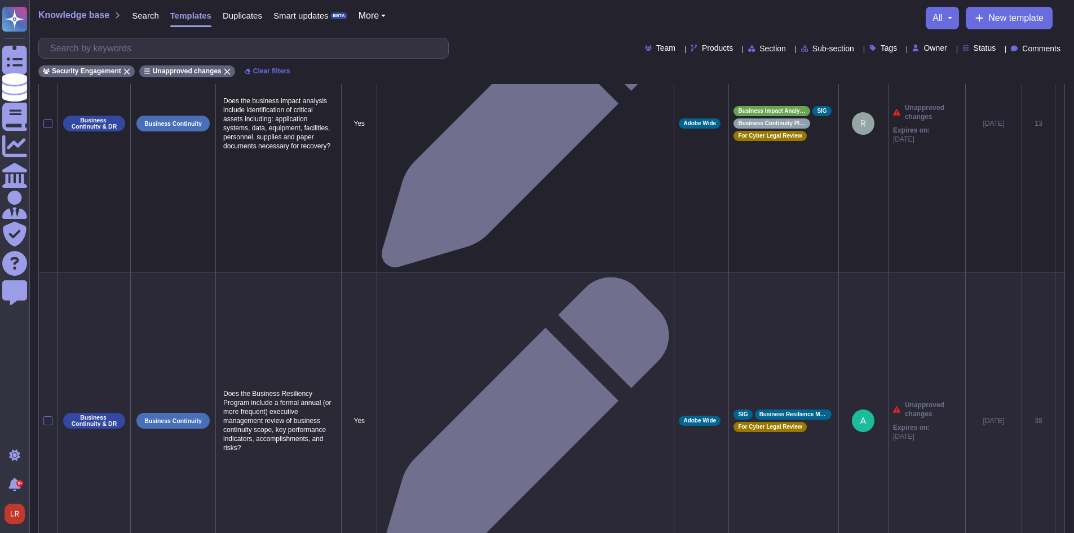
scroll to position [334, 0]
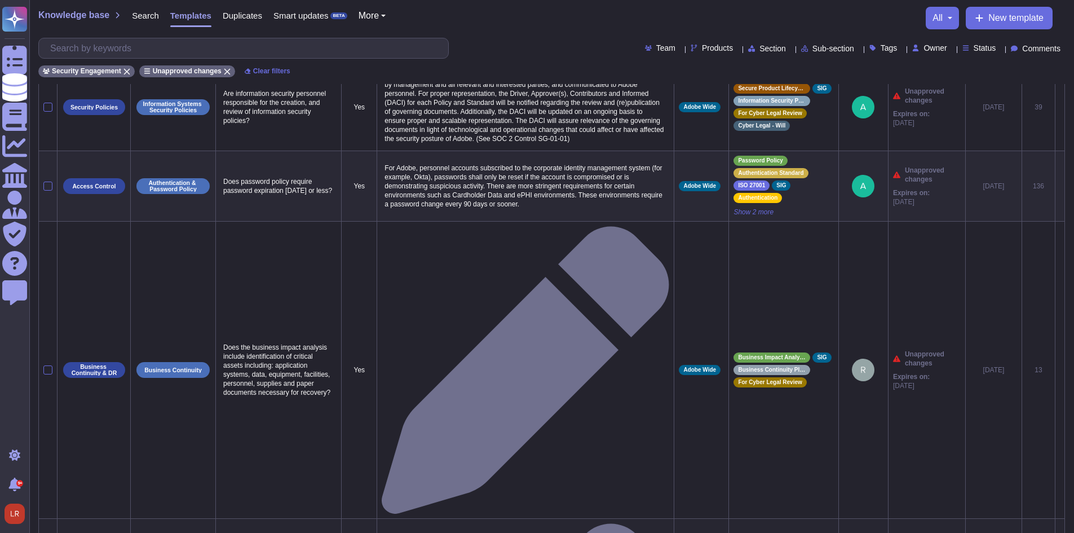
scroll to position [0, 0]
